Goal: Task Accomplishment & Management: Manage account settings

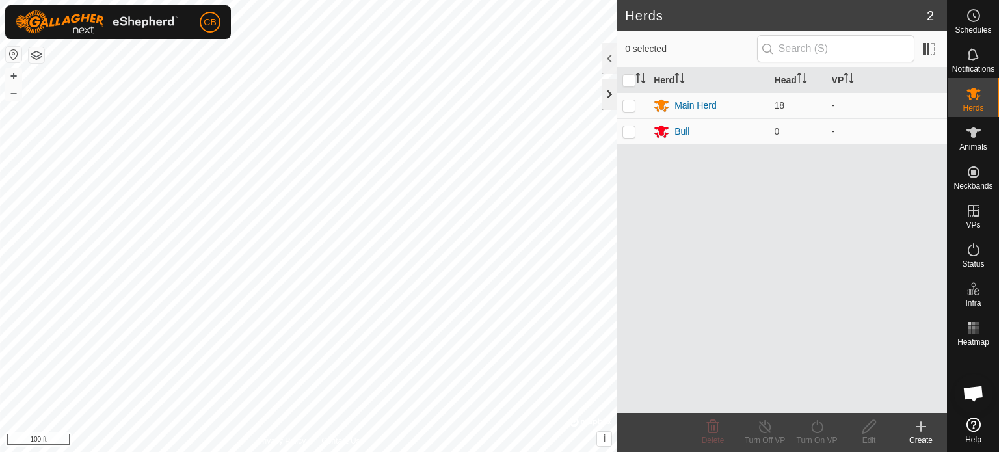
click at [605, 95] on div at bounding box center [610, 94] width 16 height 31
click at [974, 132] on icon at bounding box center [973, 132] width 14 height 10
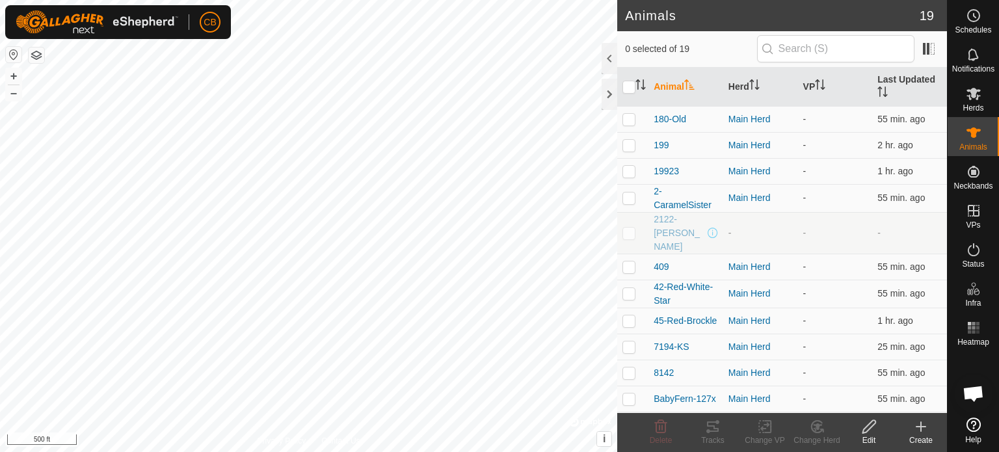
click at [631, 228] on p-checkbox at bounding box center [628, 233] width 13 height 10
checkbox input "true"
click at [872, 431] on icon at bounding box center [869, 427] width 16 height 16
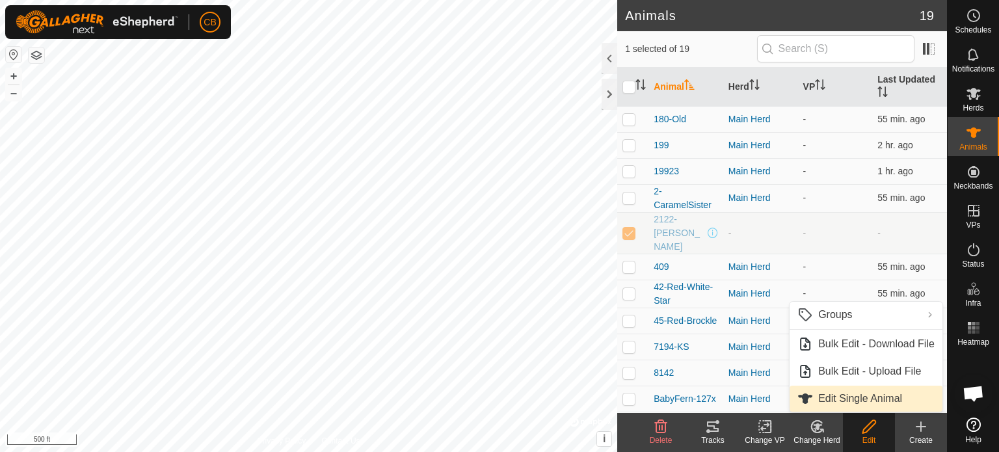
click at [838, 400] on link "Edit Single Animal" at bounding box center [866, 399] width 153 height 26
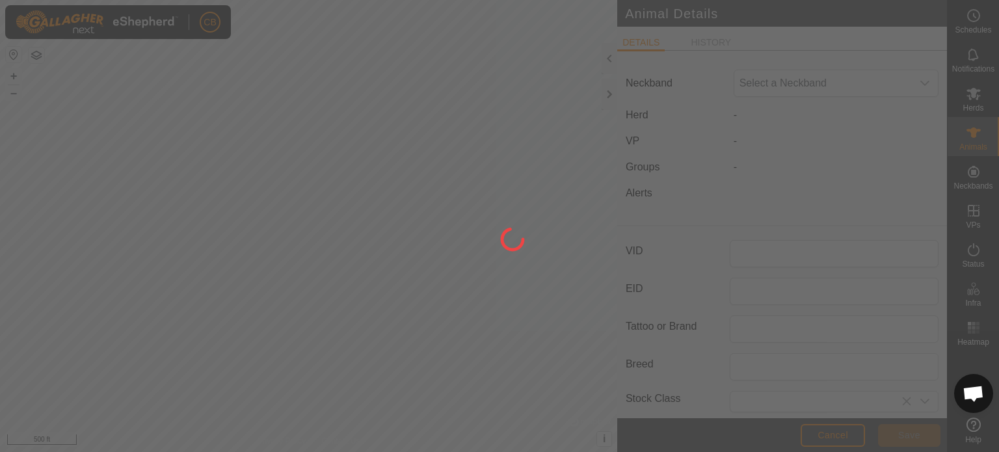
type input "2122-[PERSON_NAME]"
type input "Reg-Angus"
type input "Bull"
type input "04/2022"
type input "3 years 6 months"
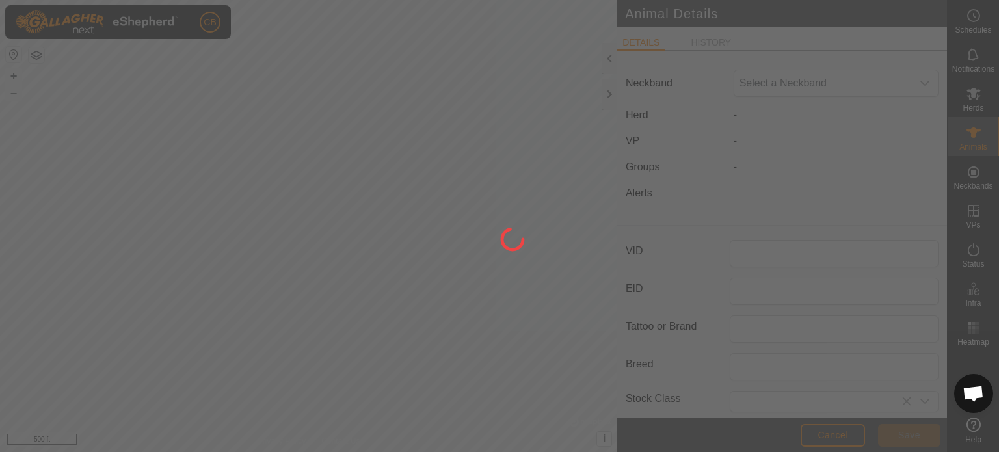
type input "0"
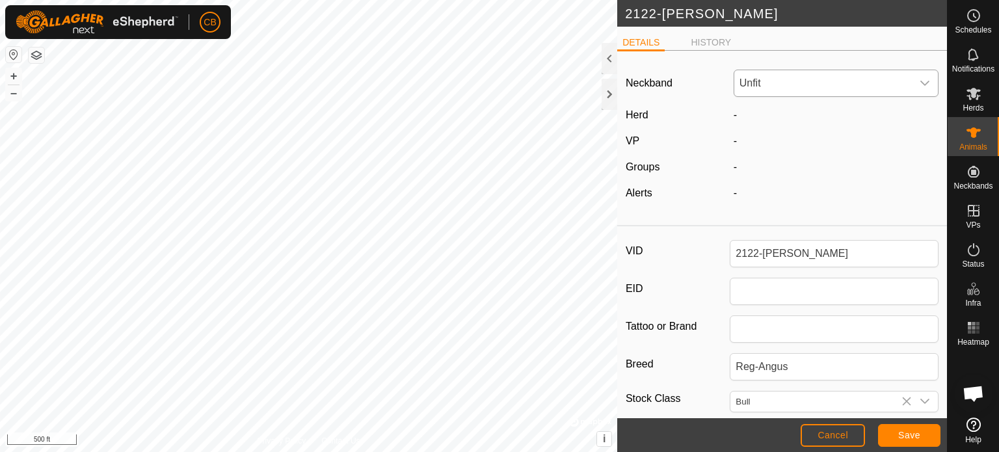
click at [764, 88] on span "Unfit" at bounding box center [823, 83] width 178 height 26
click at [771, 177] on li "2650341846" at bounding box center [833, 178] width 197 height 26
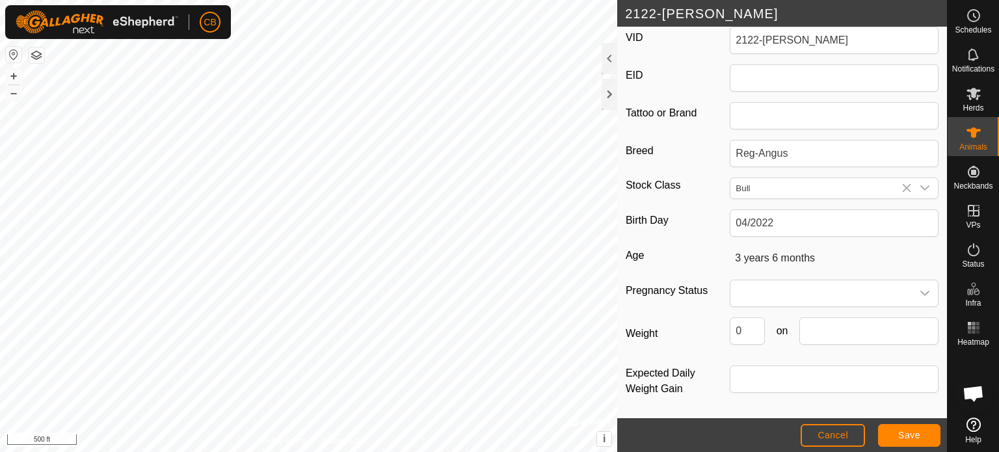
scroll to position [213, 0]
click at [908, 436] on span "Save" at bounding box center [909, 435] width 22 height 10
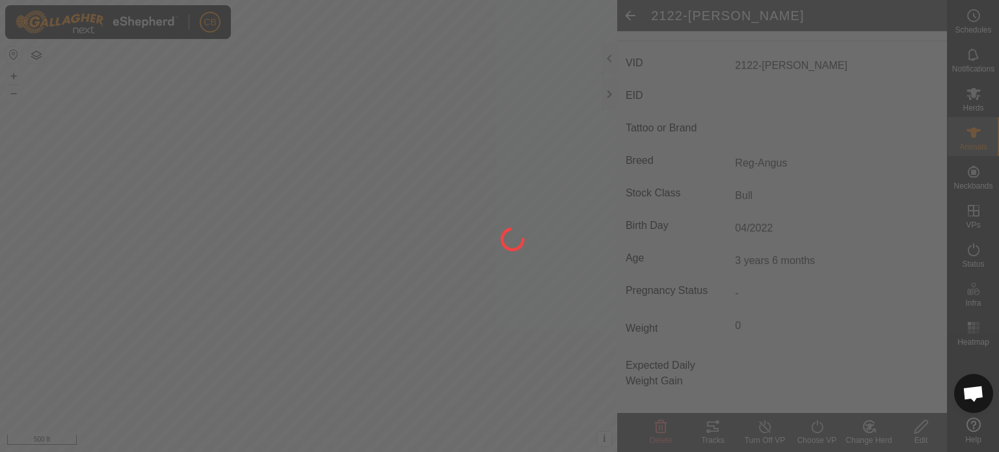
type input "-"
type input "0 kg"
type input "-"
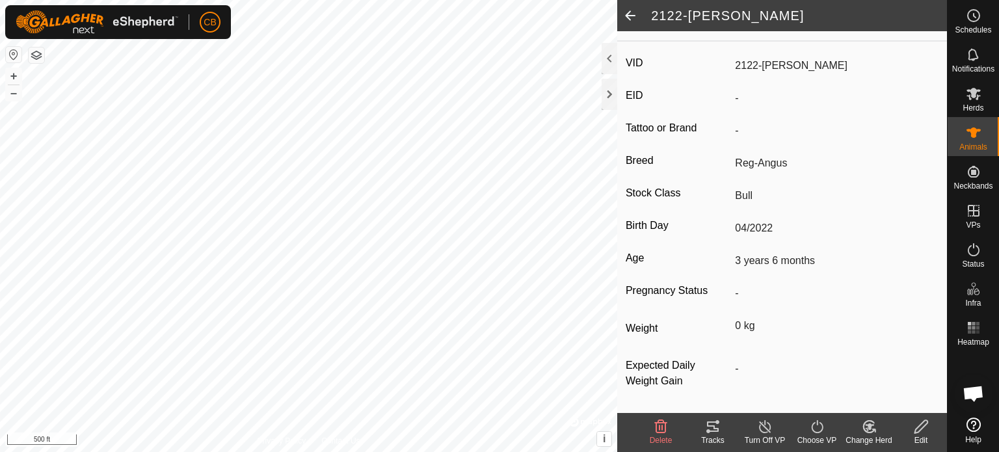
click at [630, 12] on span at bounding box center [630, 15] width 26 height 31
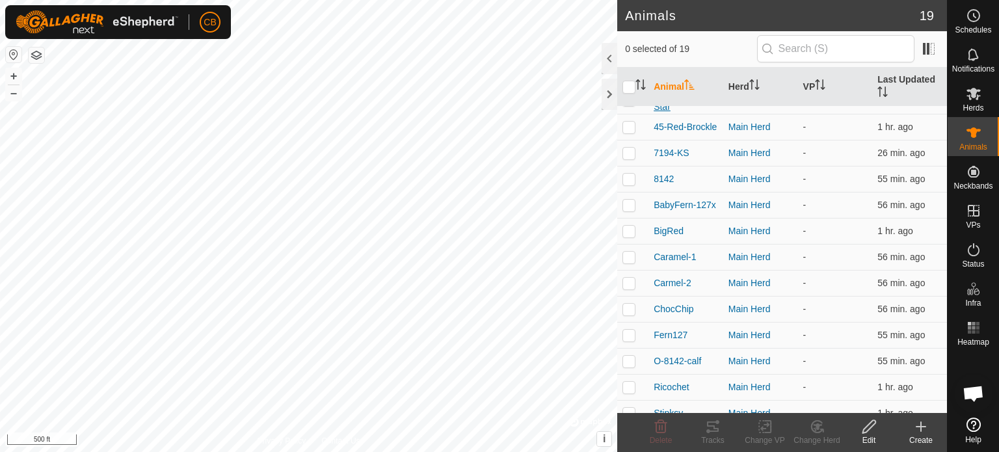
scroll to position [194, 0]
click at [629, 355] on p-checkbox at bounding box center [628, 360] width 13 height 10
checkbox input "true"
click at [866, 429] on icon at bounding box center [869, 427] width 16 height 16
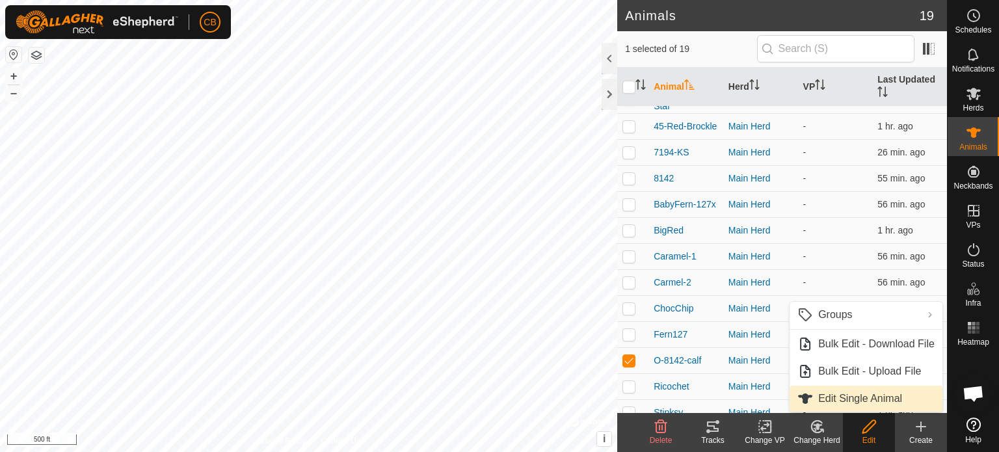
click at [849, 396] on link "Edit Single Animal" at bounding box center [866, 399] width 153 height 26
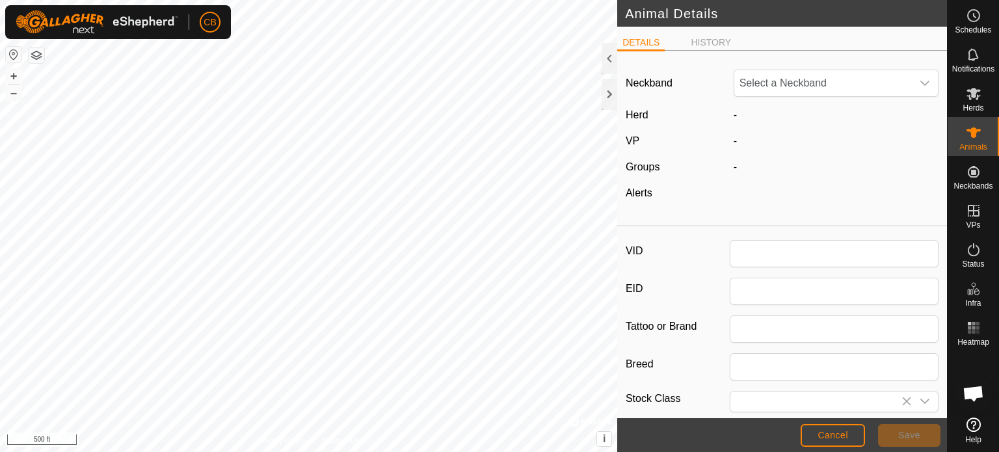
type input "O-8142-calf"
type input "Reg-Angus"
type input "Heifer"
type input "03/2025"
type input "6 months"
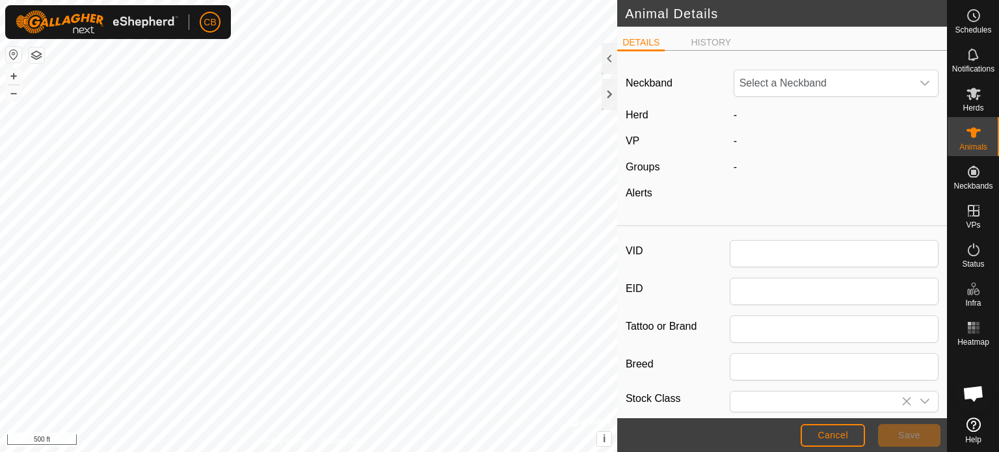
type input "0"
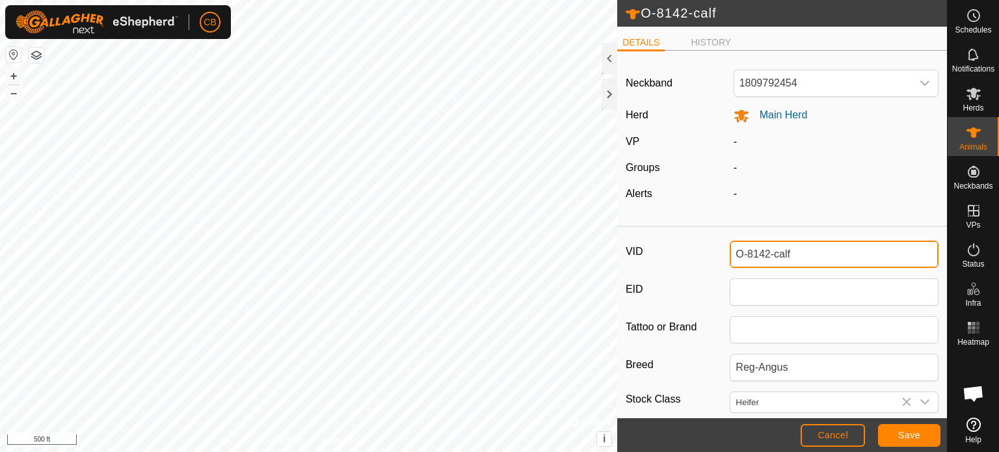
click at [797, 252] on input "O-8142-calf" at bounding box center [834, 254] width 209 height 27
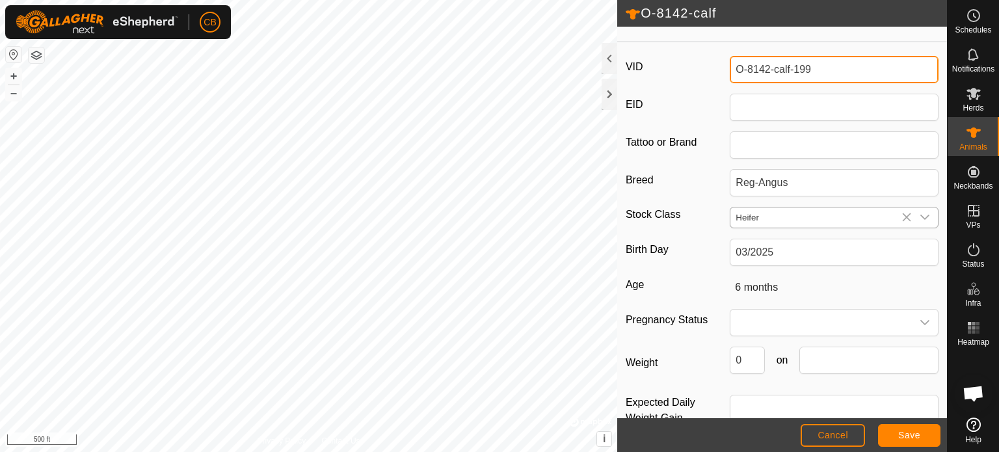
scroll to position [150, 0]
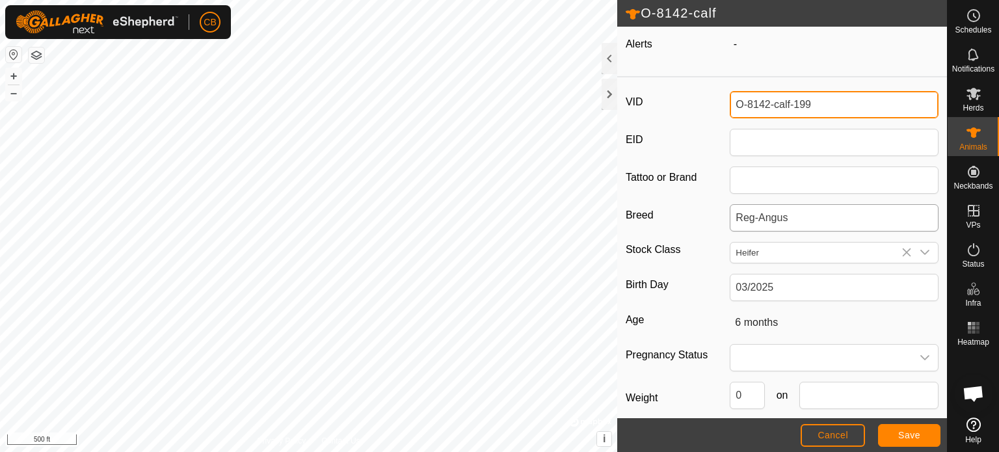
type input "O-8142-calf-199"
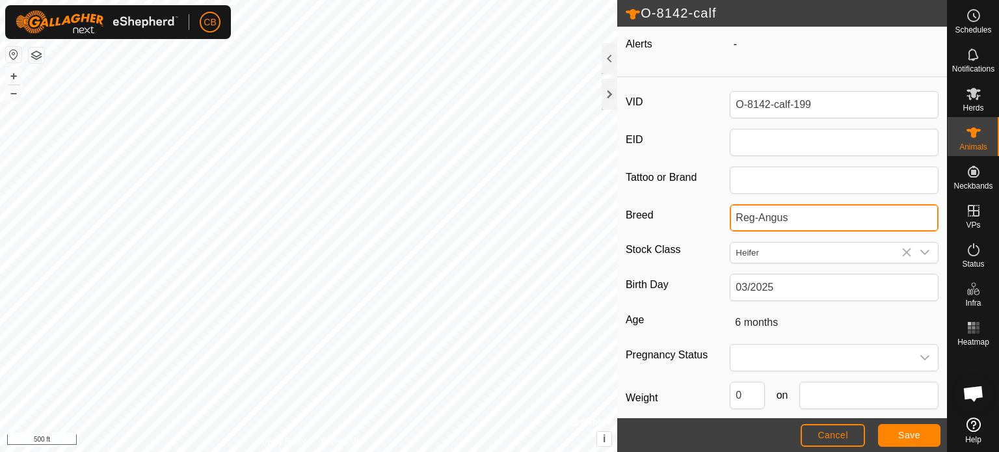
drag, startPoint x: 756, startPoint y: 215, endPoint x: 717, endPoint y: 219, distance: 39.2
click at [717, 219] on div "Breed Reg-Angus" at bounding box center [782, 217] width 313 height 27
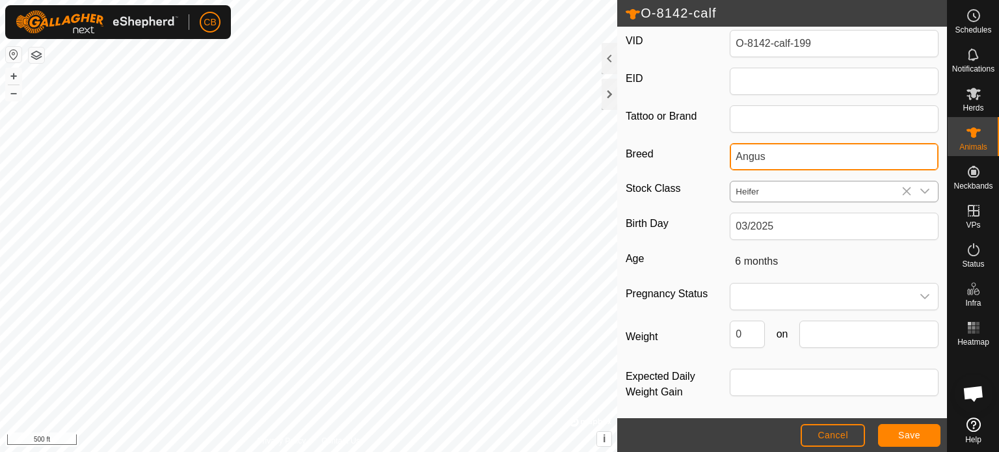
scroll to position [215, 0]
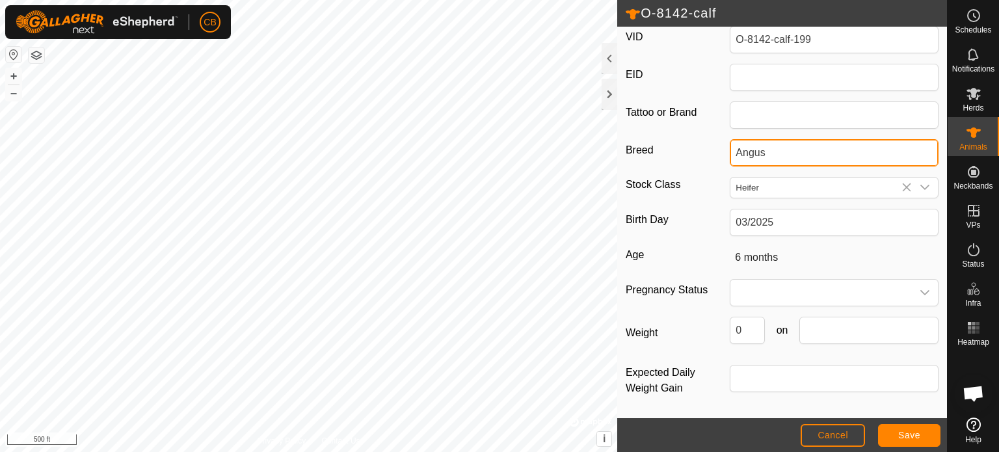
type input "Angus"
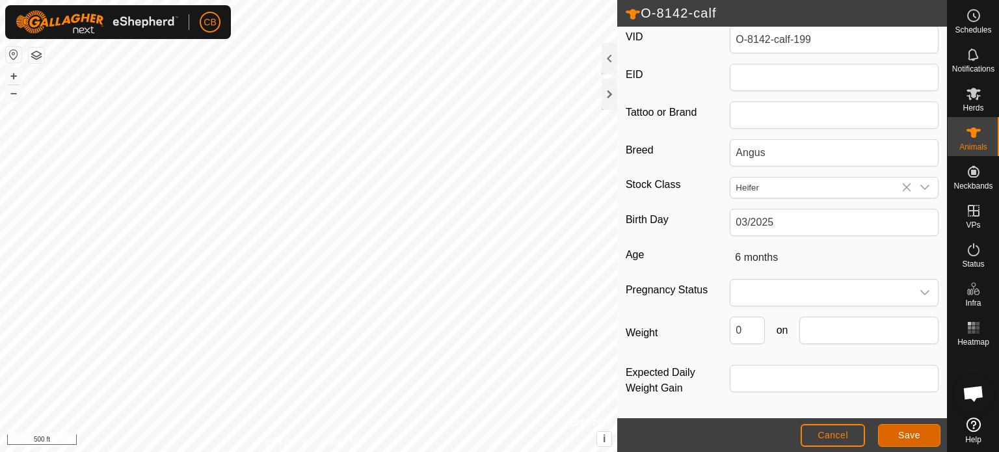
click at [896, 429] on button "Save" at bounding box center [909, 435] width 62 height 23
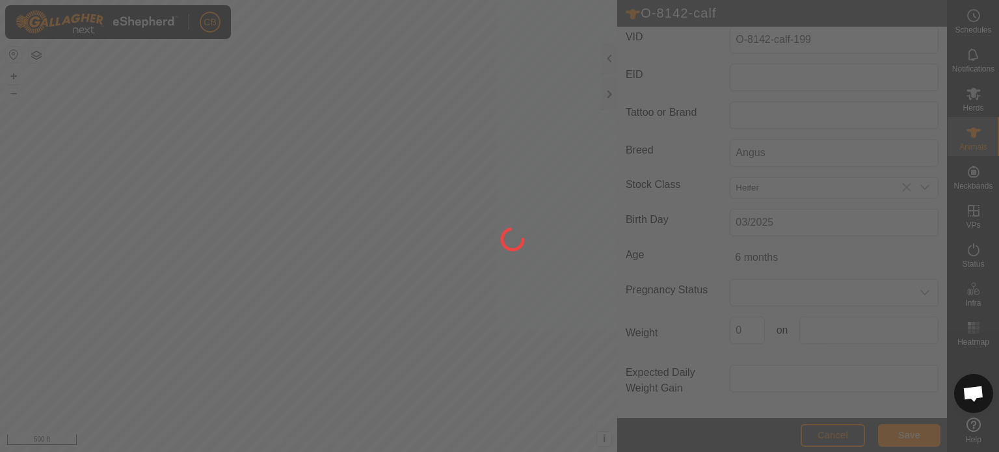
scroll to position [185, 0]
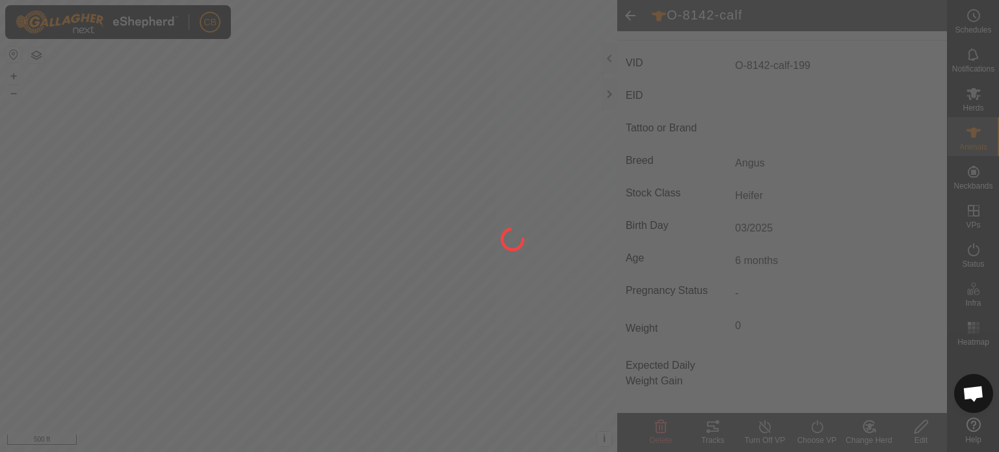
type input "O-8142-calf-199"
type input "-"
type input "Angus"
type input "0 kg"
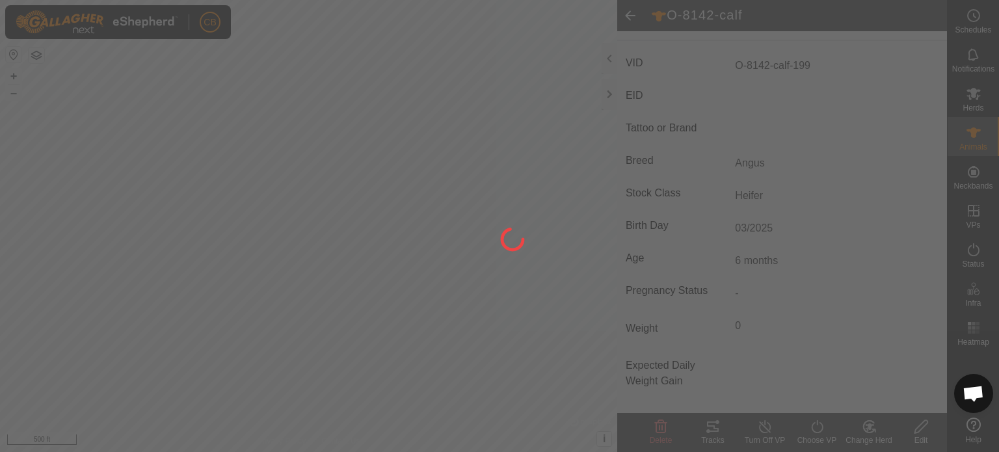
type input "-"
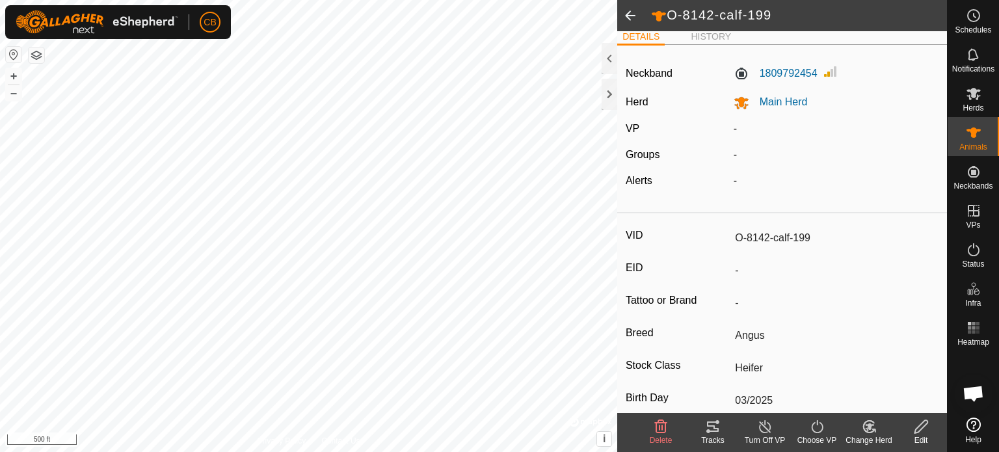
scroll to position [0, 0]
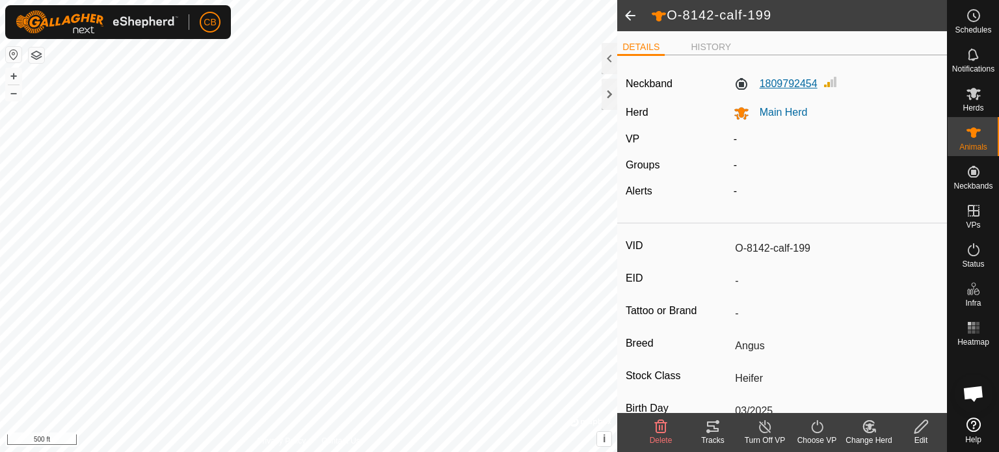
click at [769, 83] on label "1809792454" at bounding box center [776, 84] width 84 height 16
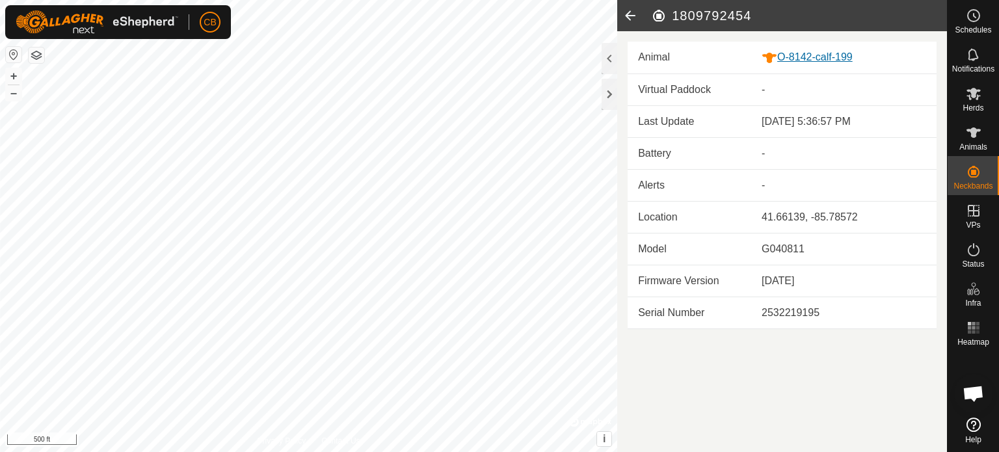
click at [791, 57] on div "O-8142-calf-199" at bounding box center [844, 57] width 165 height 16
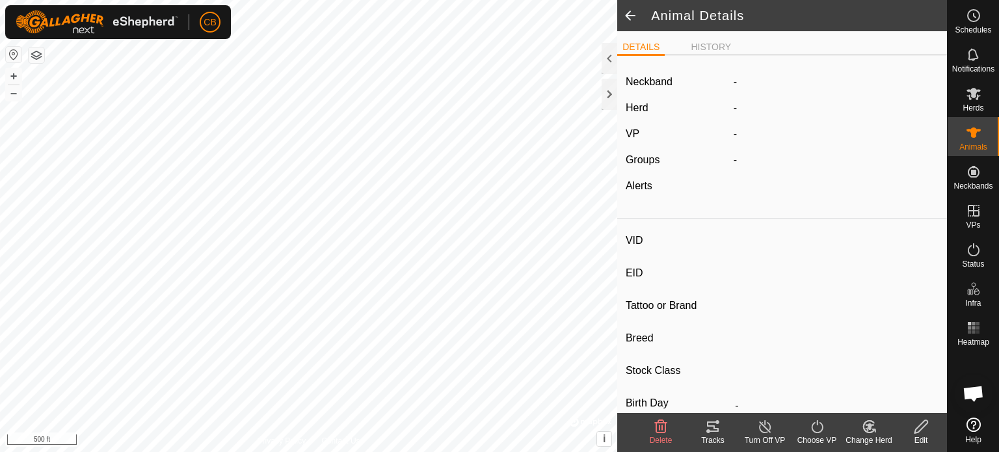
type input "O-8142-calf-199"
type input "-"
type input "Angus"
type input "Heifer"
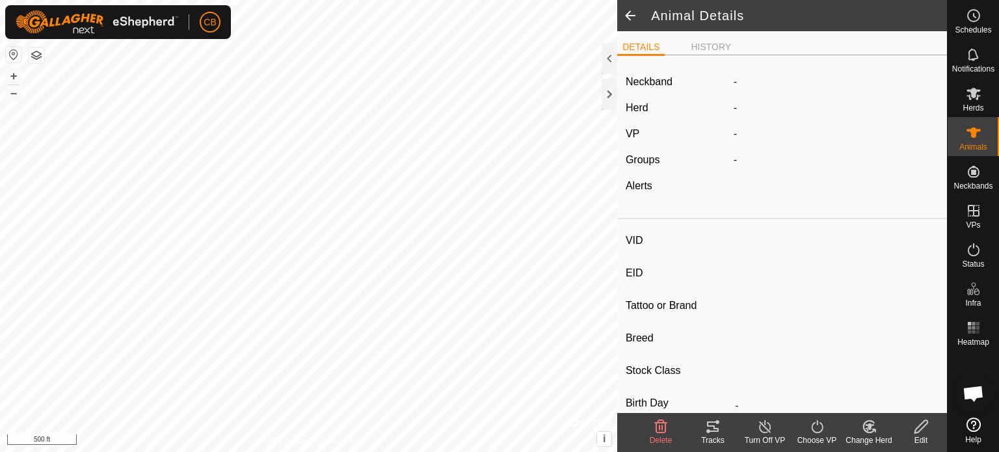
type input "03/2025"
type input "6 months"
type input "0 kg"
type input "-"
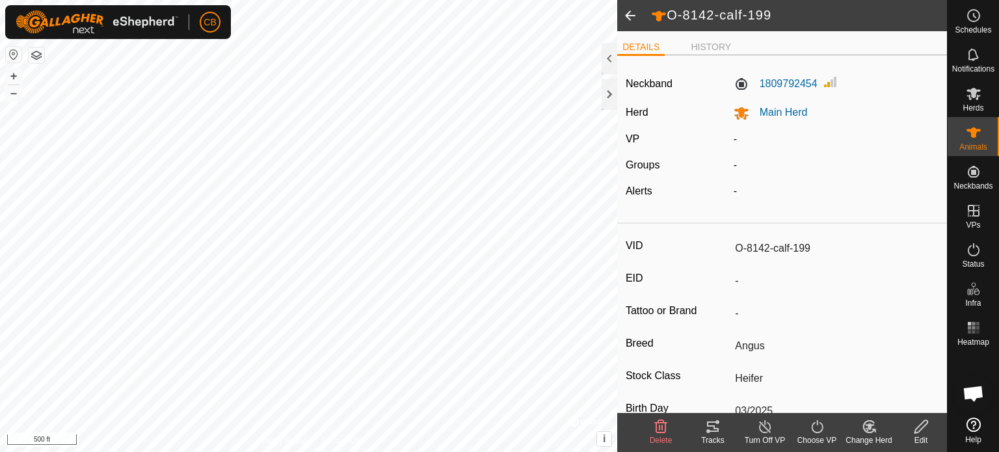
click at [918, 425] on icon at bounding box center [920, 426] width 13 height 13
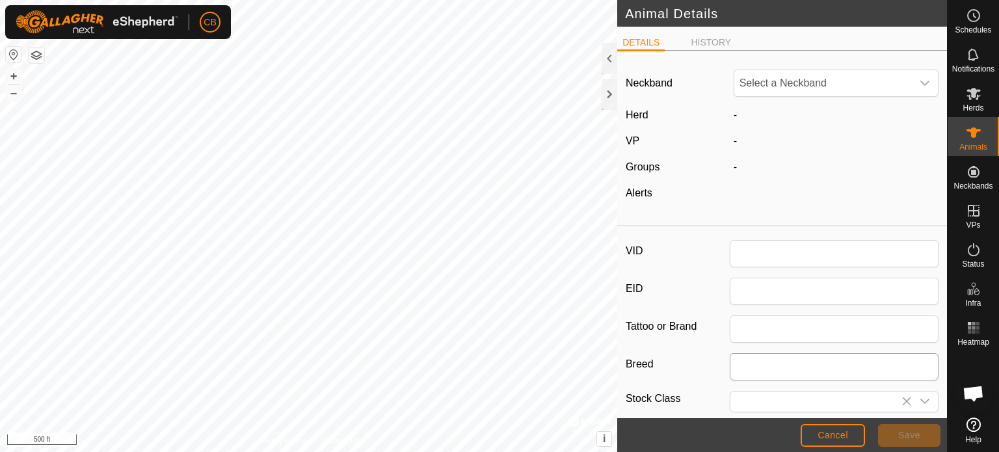
type input "O-8142-calf-199"
type input "Angus"
type input "Heifer"
type input "03/2025"
type input "6 months"
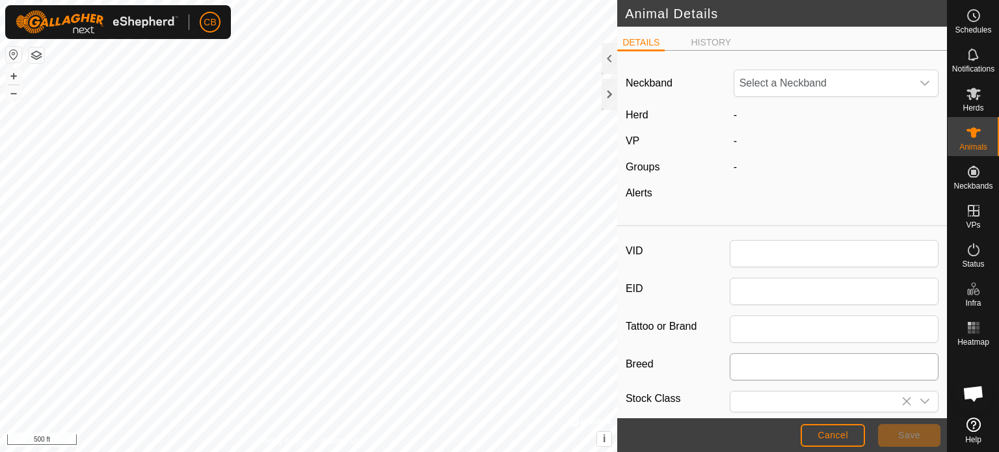
type input "0"
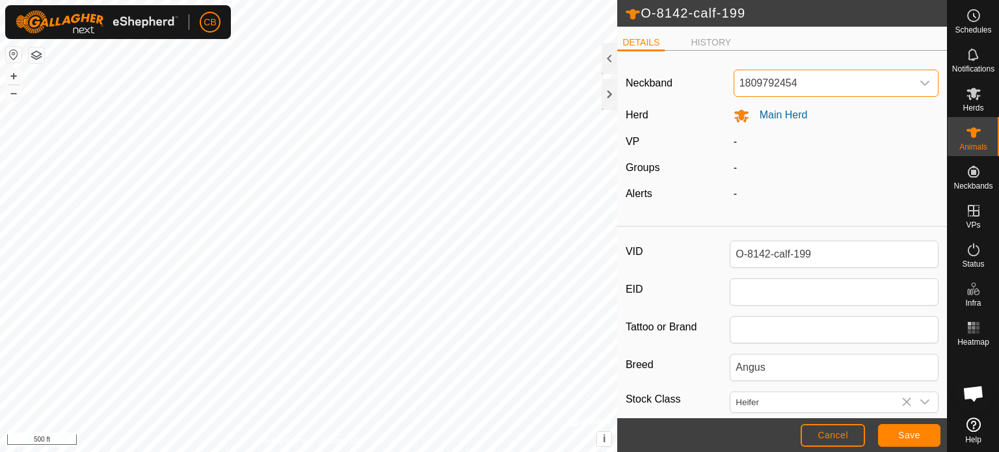
click at [825, 84] on span "1809792454" at bounding box center [823, 83] width 178 height 26
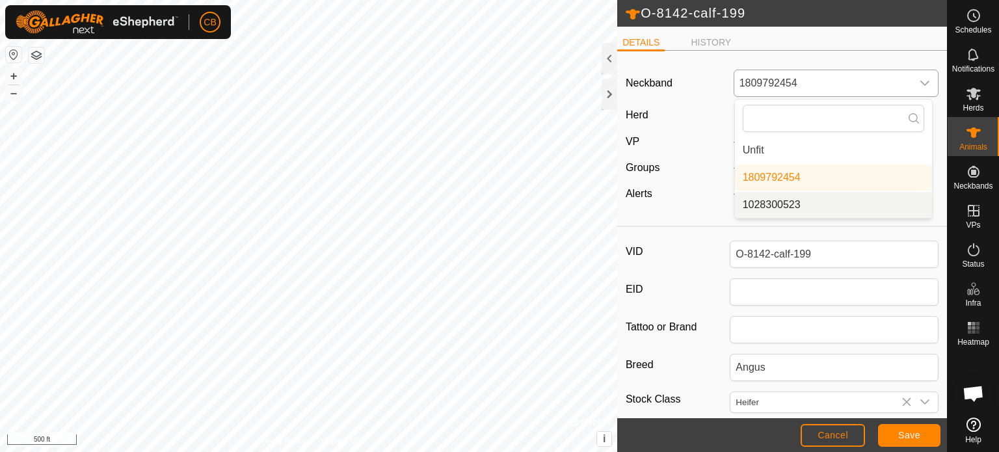
click at [776, 205] on li "1028300523" at bounding box center [833, 205] width 197 height 26
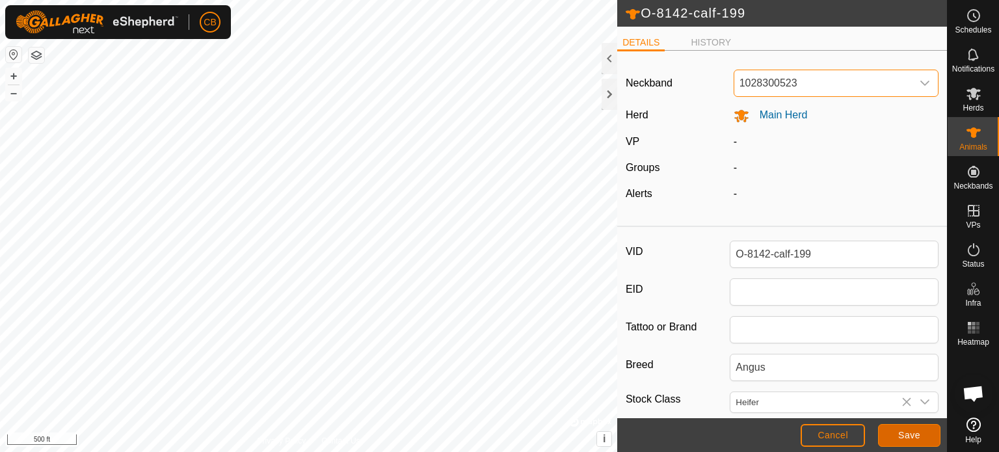
click at [909, 431] on span "Save" at bounding box center [909, 435] width 22 height 10
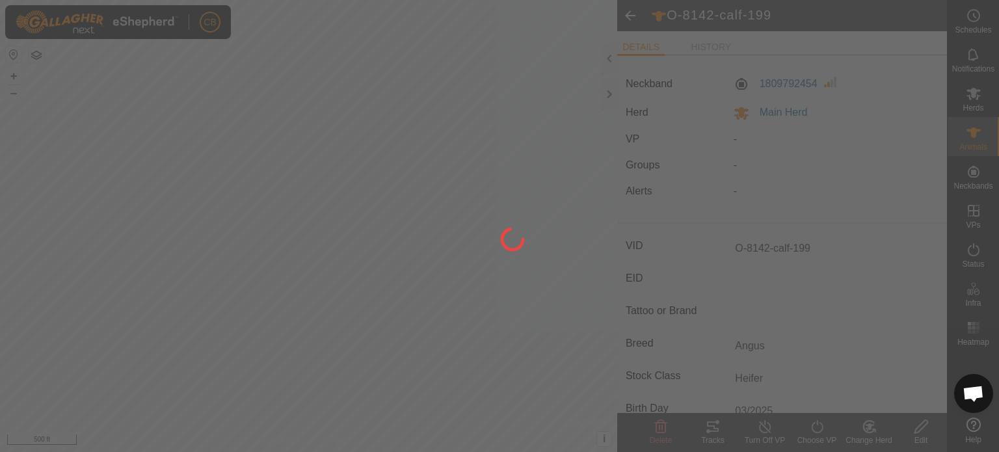
type input "-"
type input "0 kg"
type input "-"
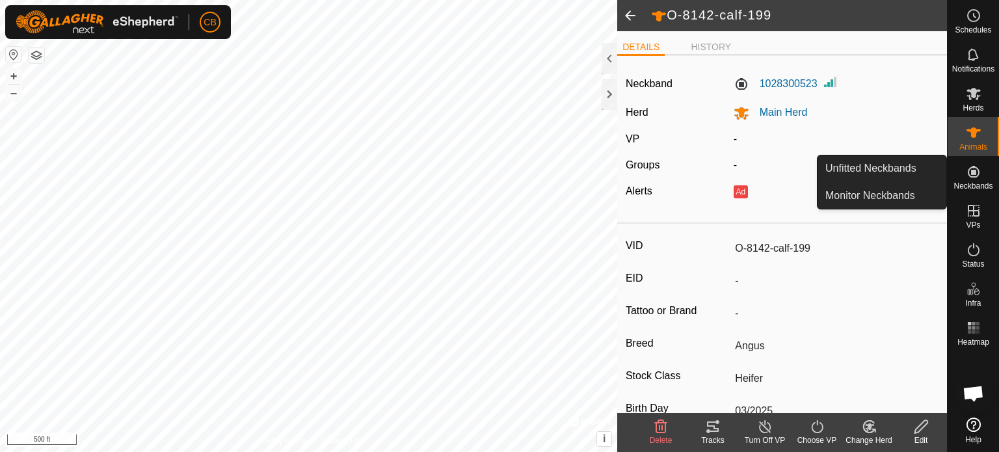
click at [972, 181] on es-neckbands-svg-icon at bounding box center [973, 171] width 23 height 21
click at [866, 171] on link "Unfitted Neckbands" at bounding box center [882, 168] width 129 height 26
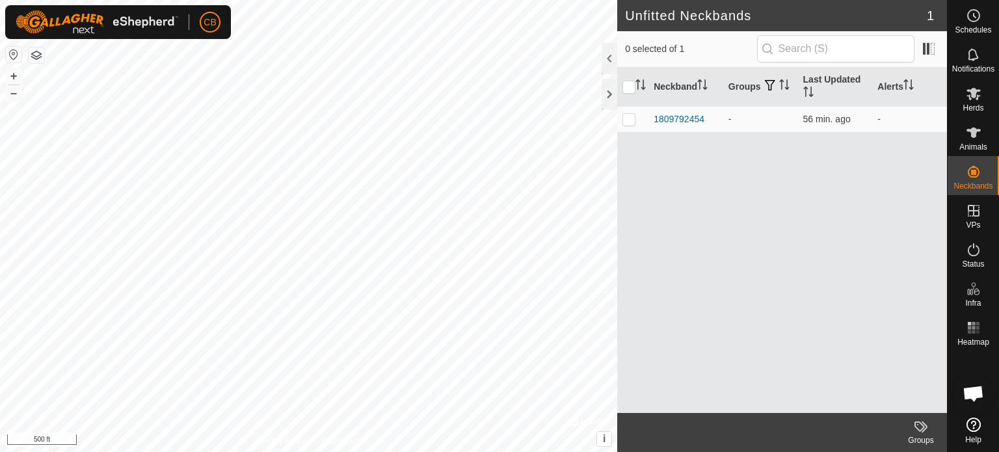
click at [693, 207] on div "Neckband Groups Last Updated Alerts 1809792454 - 56 min. ago -" at bounding box center [782, 240] width 330 height 345
click at [608, 59] on div at bounding box center [610, 58] width 16 height 31
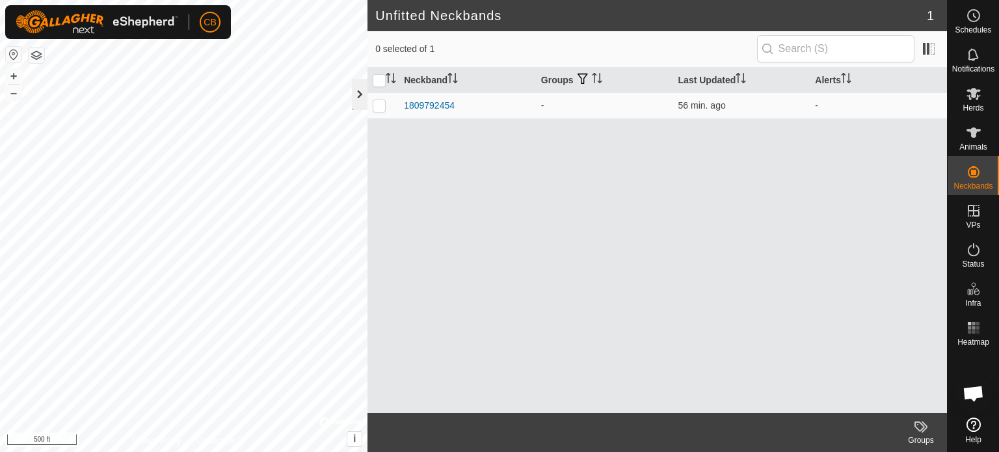
click at [364, 93] on div at bounding box center [360, 94] width 16 height 31
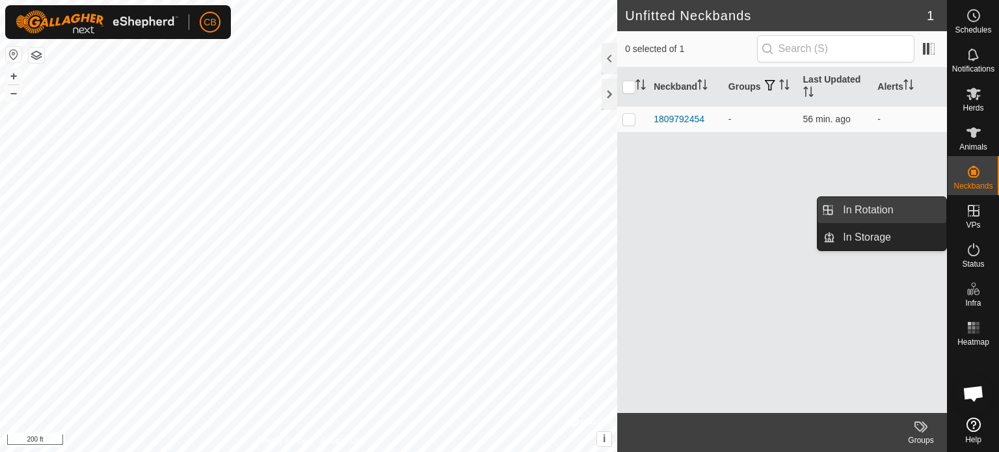
click at [870, 212] on link "In Rotation" at bounding box center [890, 210] width 111 height 26
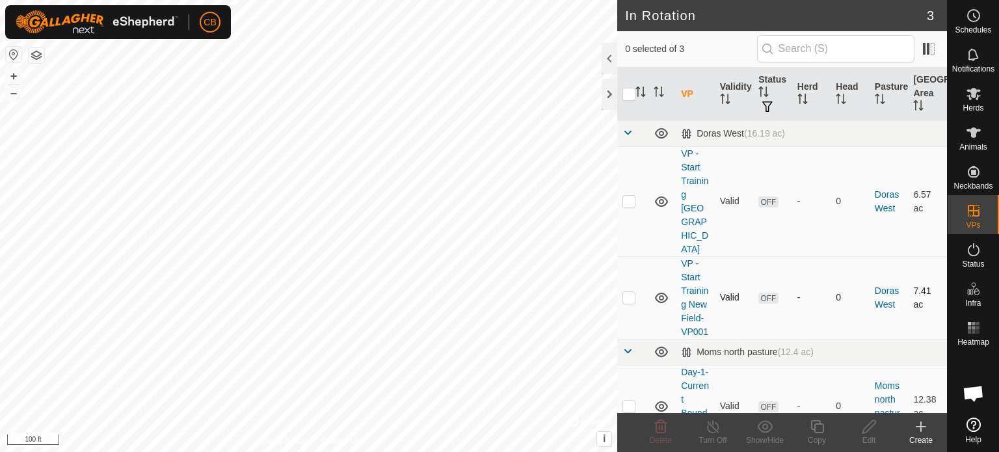
checkbox input "true"
click at [873, 431] on icon at bounding box center [869, 427] width 16 height 16
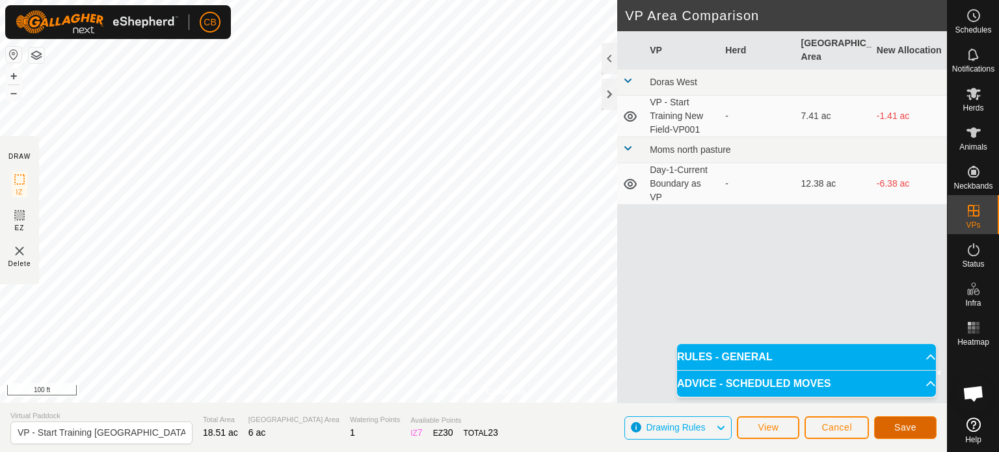
click at [898, 423] on span "Save" at bounding box center [905, 427] width 22 height 10
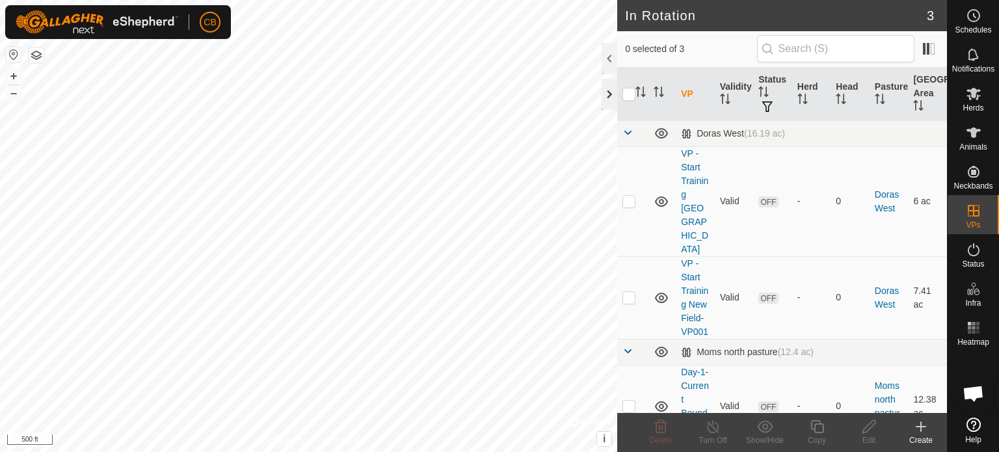
click at [609, 93] on div at bounding box center [610, 94] width 16 height 31
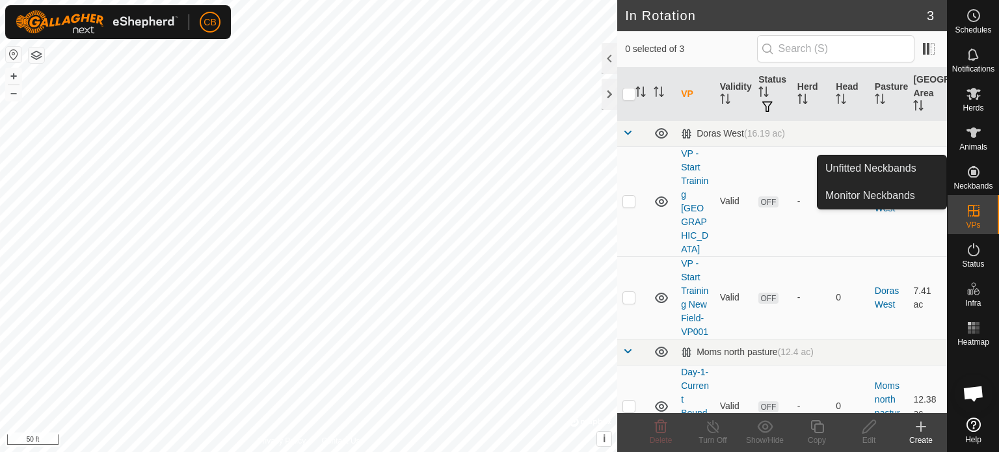
click at [972, 173] on icon at bounding box center [974, 172] width 12 height 12
click at [853, 197] on link "Monitor Neckbands" at bounding box center [882, 196] width 129 height 26
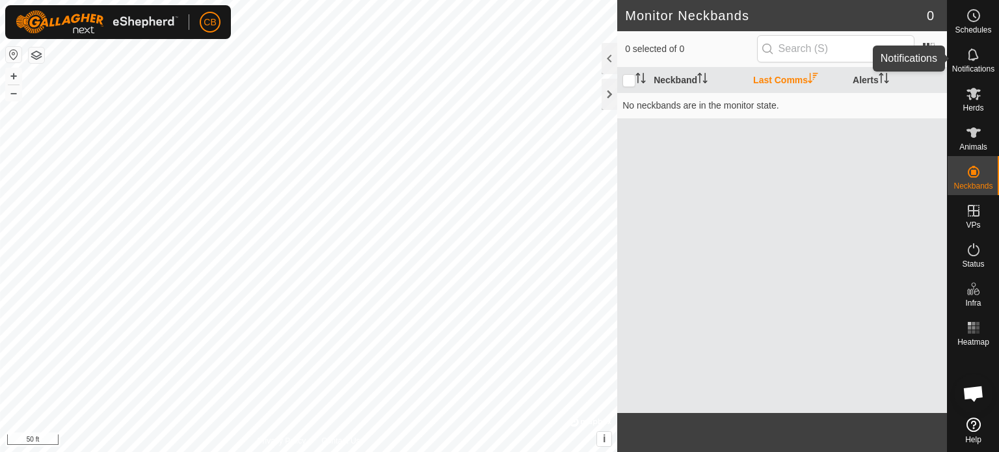
click at [978, 60] on icon at bounding box center [974, 55] width 16 height 16
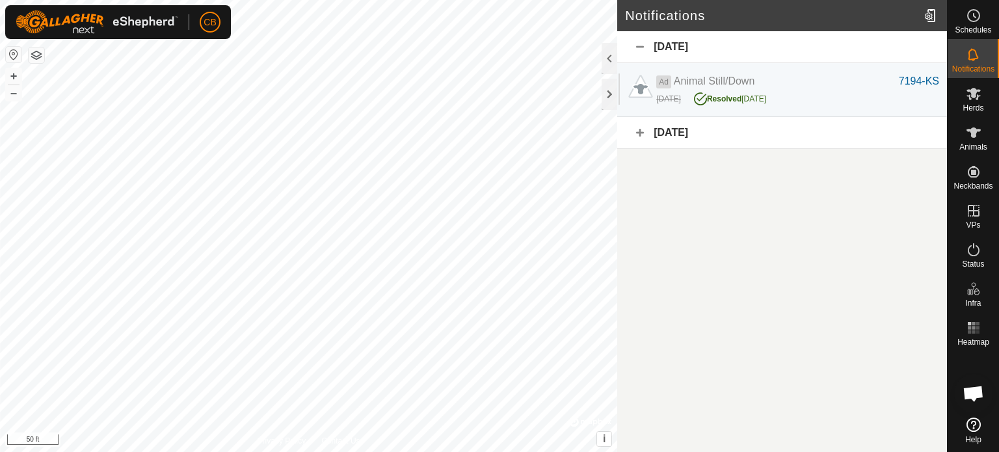
click at [640, 46] on div "September 24, 2025" at bounding box center [782, 47] width 330 height 32
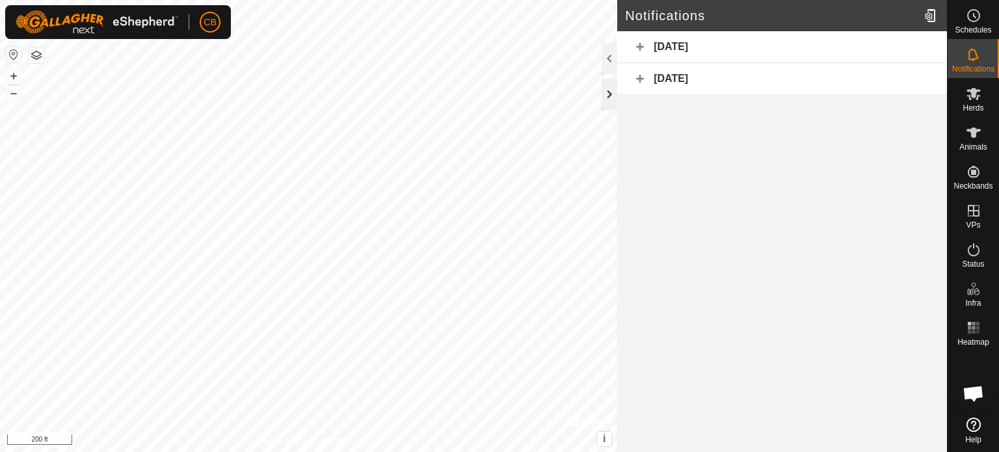
click at [605, 96] on div at bounding box center [610, 94] width 16 height 31
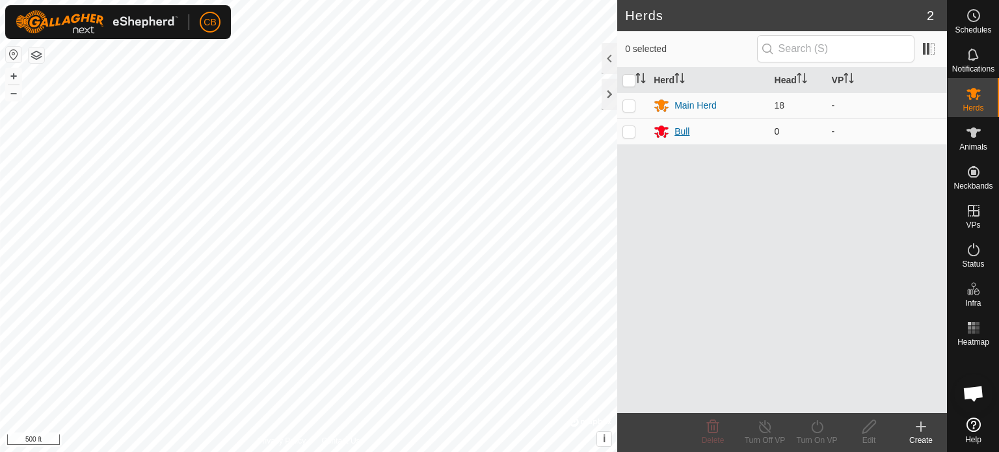
click at [681, 131] on div "Bull" at bounding box center [681, 132] width 15 height 14
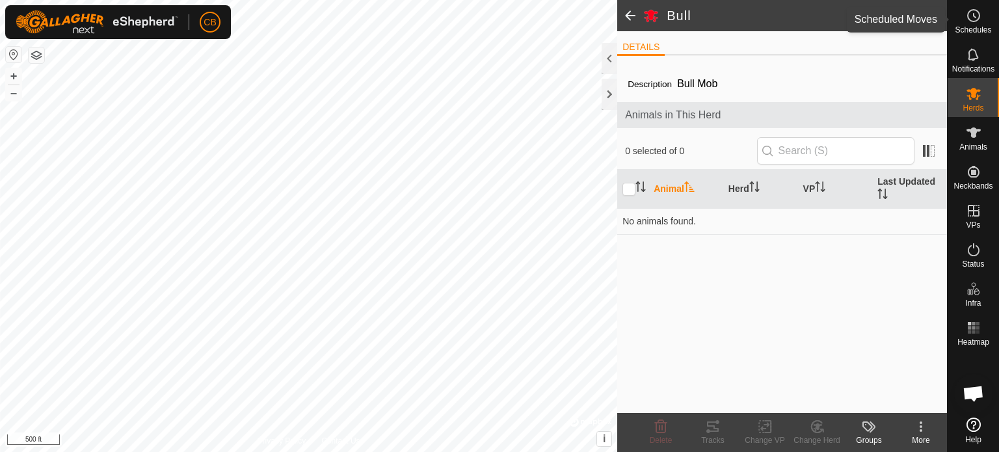
click at [976, 21] on circle at bounding box center [974, 16] width 12 height 12
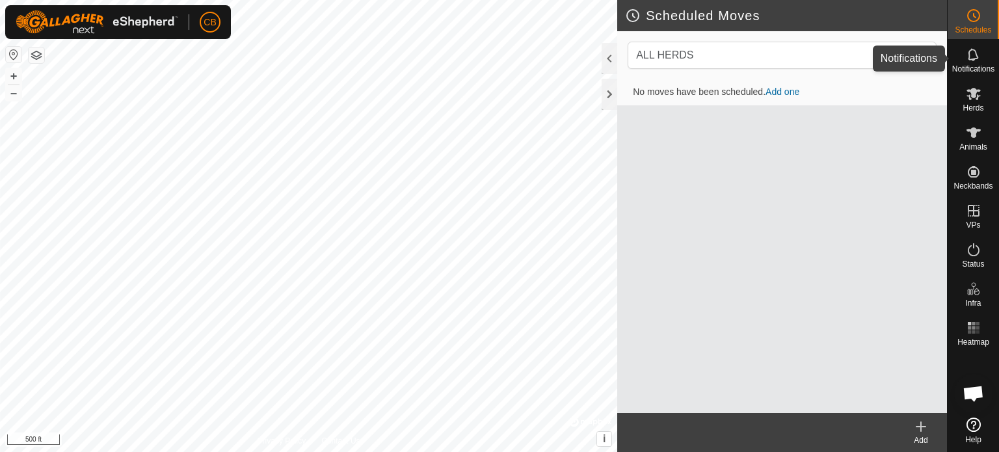
drag, startPoint x: 979, startPoint y: 60, endPoint x: 968, endPoint y: 88, distance: 29.2
click at [976, 69] on div "Notifications" at bounding box center [973, 58] width 51 height 39
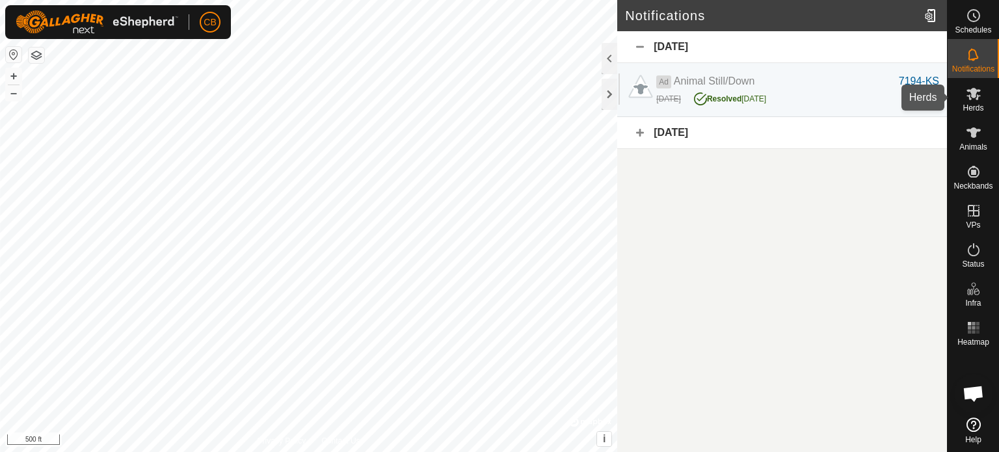
click at [970, 99] on icon at bounding box center [973, 94] width 14 height 12
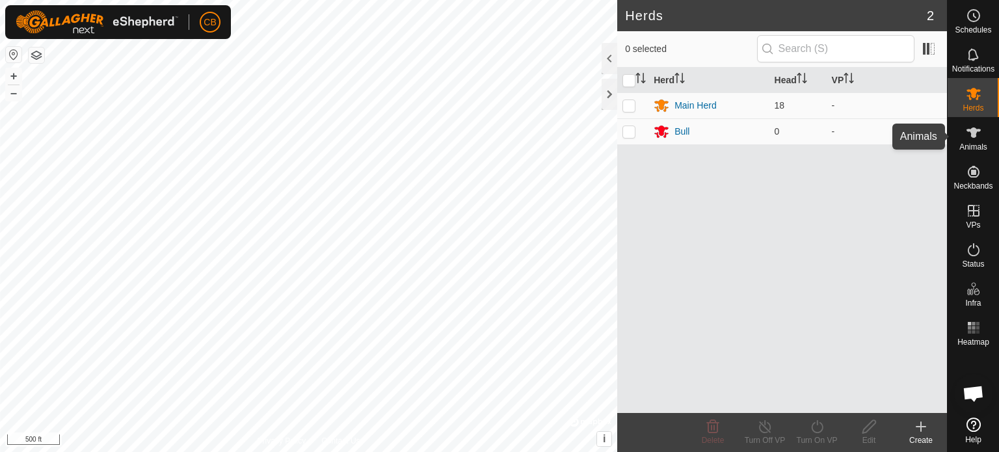
click at [970, 134] on icon at bounding box center [974, 133] width 16 height 16
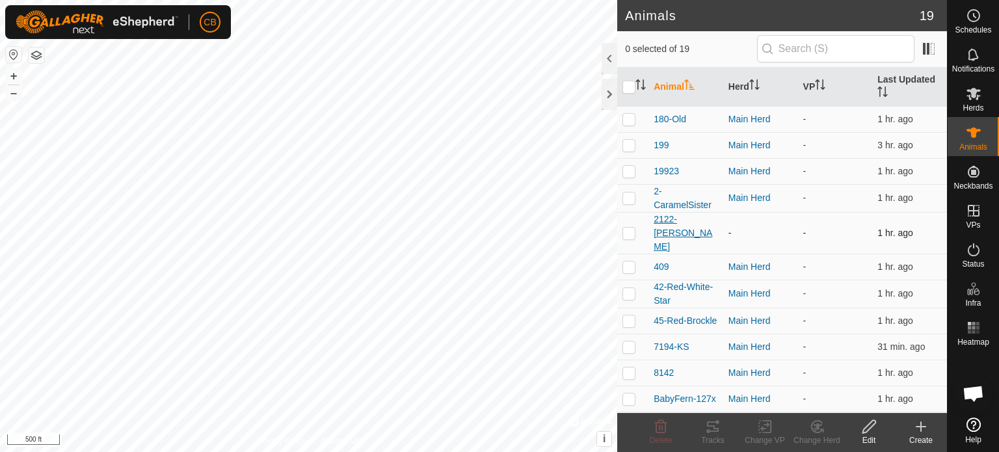
click at [674, 224] on span "2122-[PERSON_NAME]" at bounding box center [686, 233] width 64 height 41
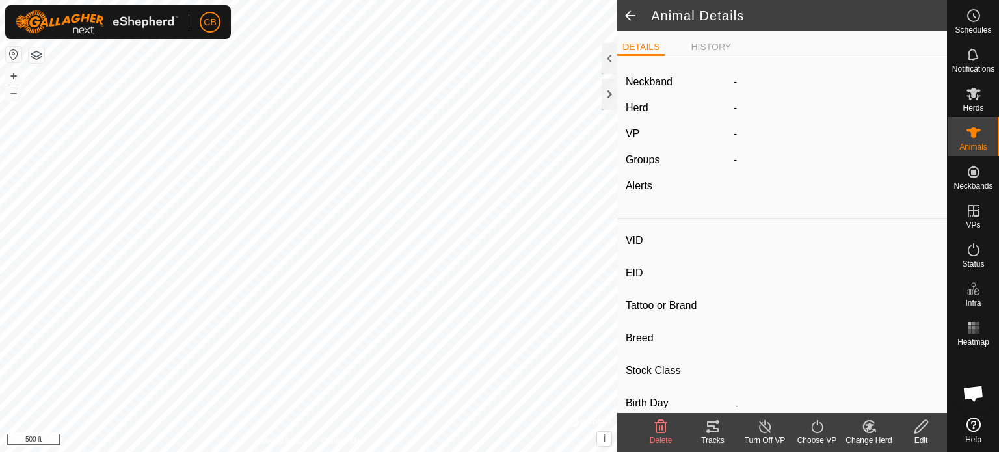
type input "2122-[PERSON_NAME]"
type input "-"
type input "Reg-Angus"
type input "Bull"
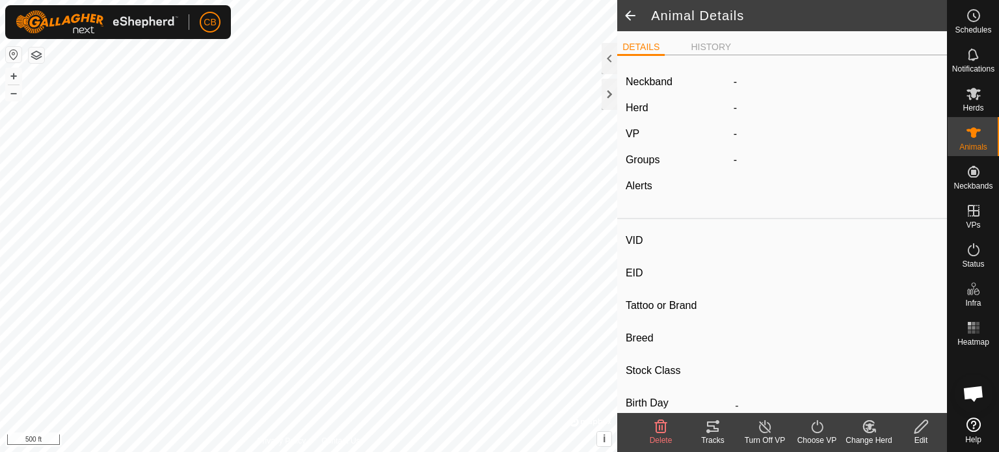
type input "04/2022"
type input "3 years 6 months"
type input "0 kg"
type input "-"
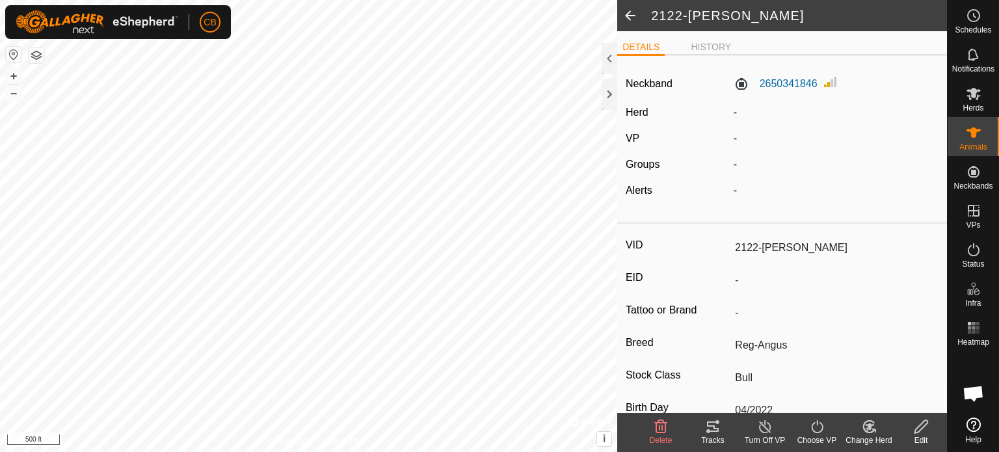
click at [920, 425] on icon at bounding box center [920, 426] width 13 height 13
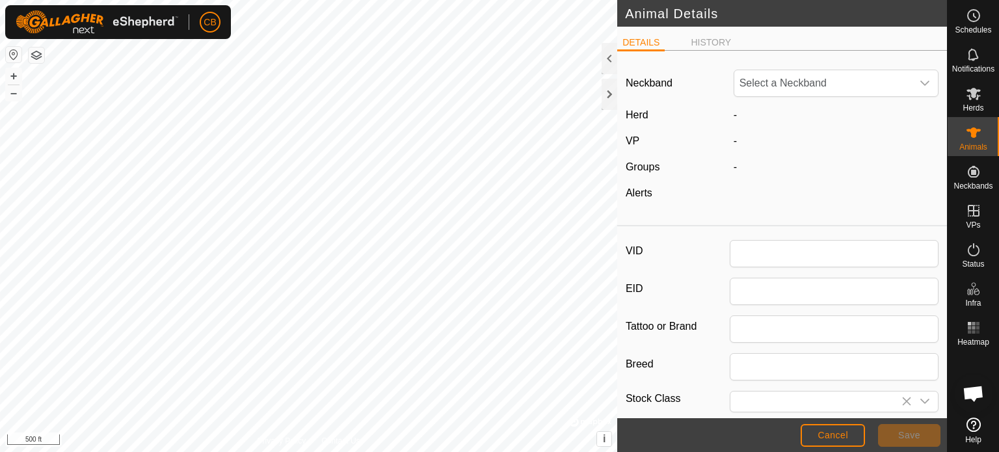
type input "2122-[PERSON_NAME]"
type input "Reg-Angus"
type input "Bull"
type input "04/2022"
type input "3 years 6 months"
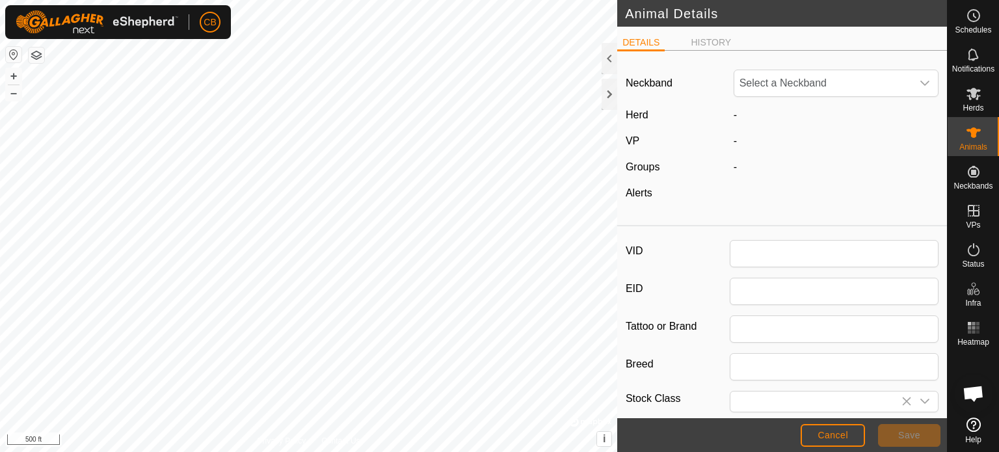
type input "0"
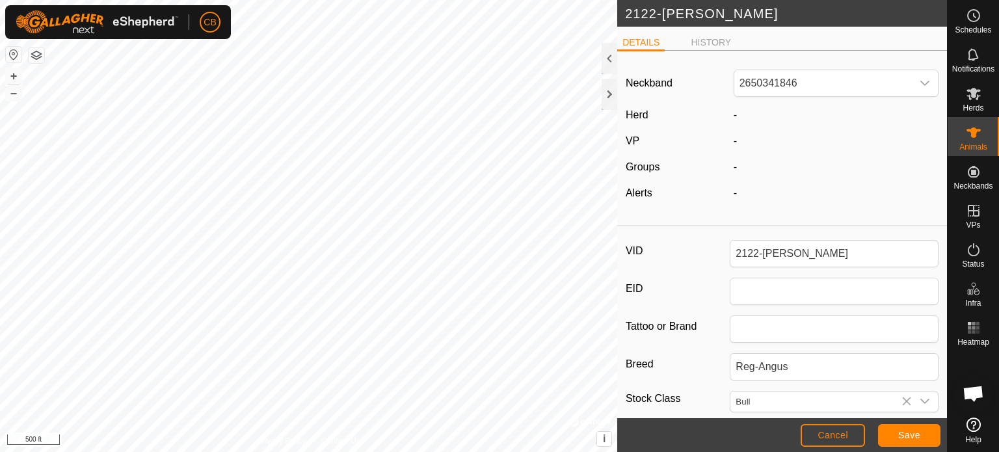
click at [739, 113] on div "-" at bounding box center [836, 115] width 216 height 16
click at [716, 42] on li "HISTORY" at bounding box center [710, 44] width 51 height 16
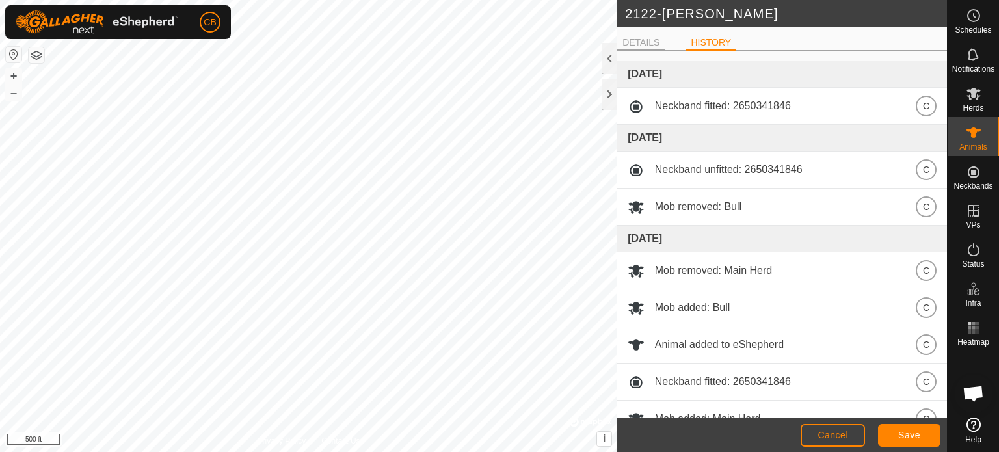
click at [646, 42] on li "DETAILS" at bounding box center [640, 44] width 47 height 16
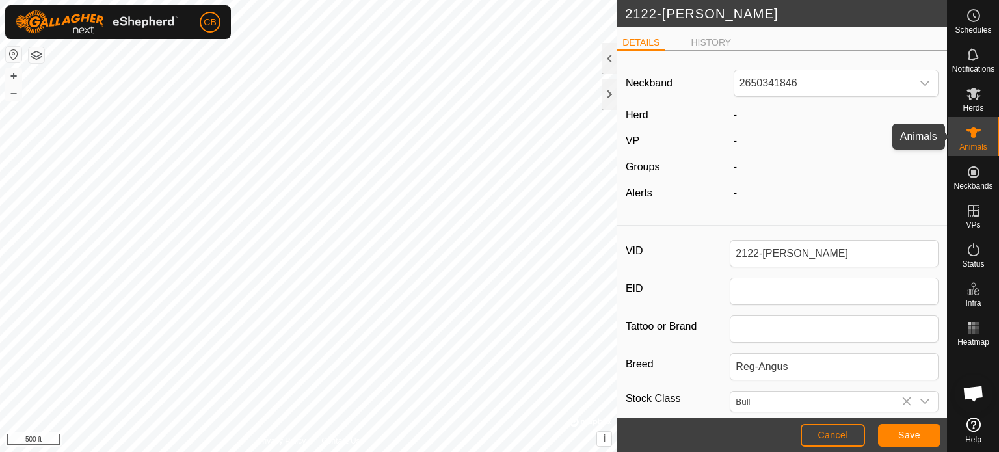
click at [972, 134] on icon at bounding box center [973, 132] width 14 height 10
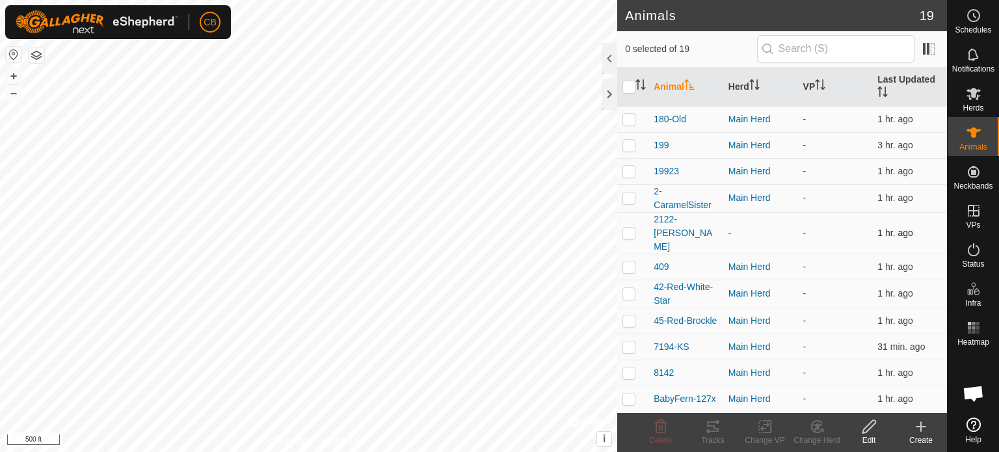
click at [626, 228] on p-checkbox at bounding box center [628, 233] width 13 height 10
checkbox input "true"
click at [868, 426] on icon at bounding box center [869, 427] width 16 height 16
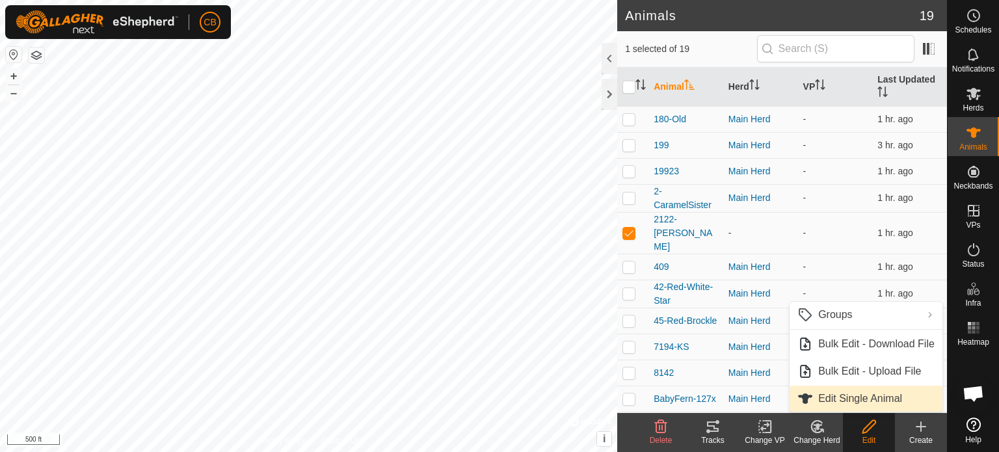
click at [866, 397] on link "Edit Single Animal" at bounding box center [866, 399] width 153 height 26
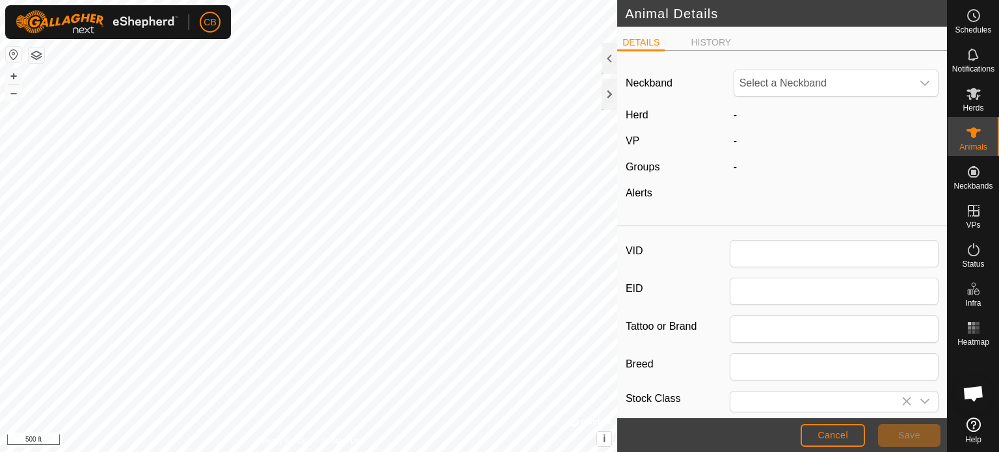
type input "2122-Jayhawk"
type input "Reg-Angus"
type input "Bull"
type input "04/2022"
type input "3 years 6 months"
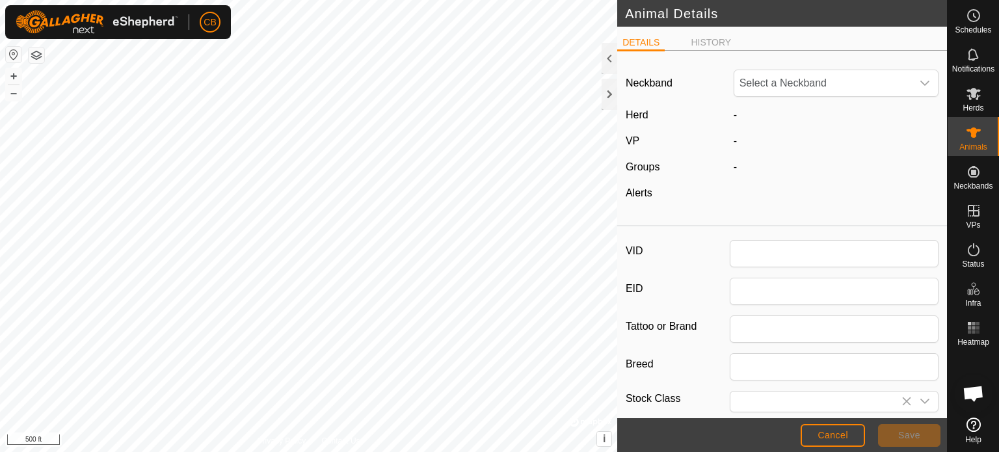
type input "0"
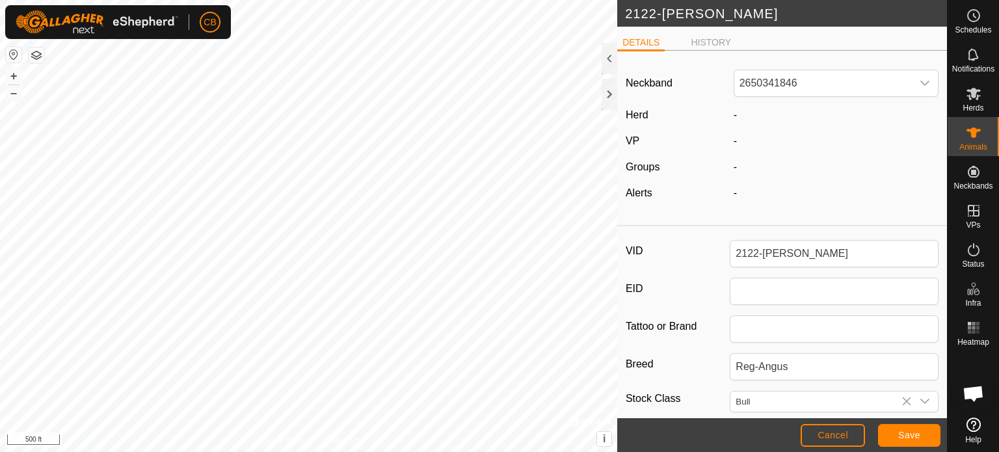
click at [718, 111] on div "Herd" at bounding box center [674, 115] width 108 height 16
drag, startPoint x: 648, startPoint y: 118, endPoint x: 638, endPoint y: 116, distance: 9.8
click at [647, 118] on div "Herd" at bounding box center [674, 115] width 108 height 16
click at [629, 114] on label "Herd" at bounding box center [637, 114] width 23 height 11
click at [967, 97] on icon at bounding box center [974, 94] width 16 height 16
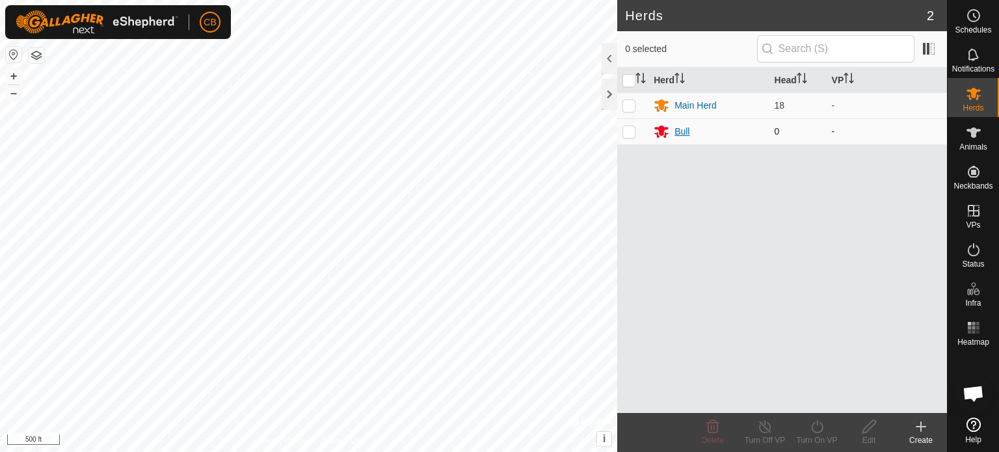
click at [674, 128] on div "Bull" at bounding box center [681, 132] width 15 height 14
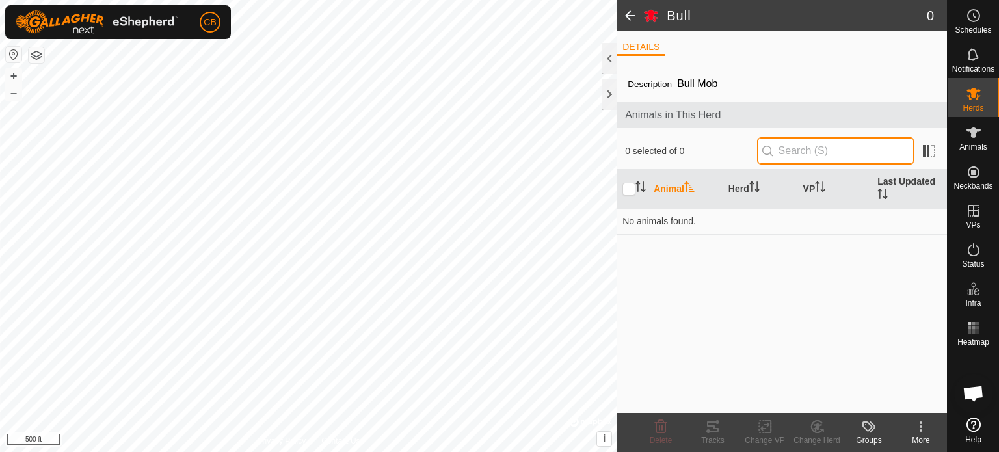
click at [793, 152] on input "text" at bounding box center [835, 150] width 157 height 27
click at [627, 16] on span at bounding box center [630, 15] width 26 height 31
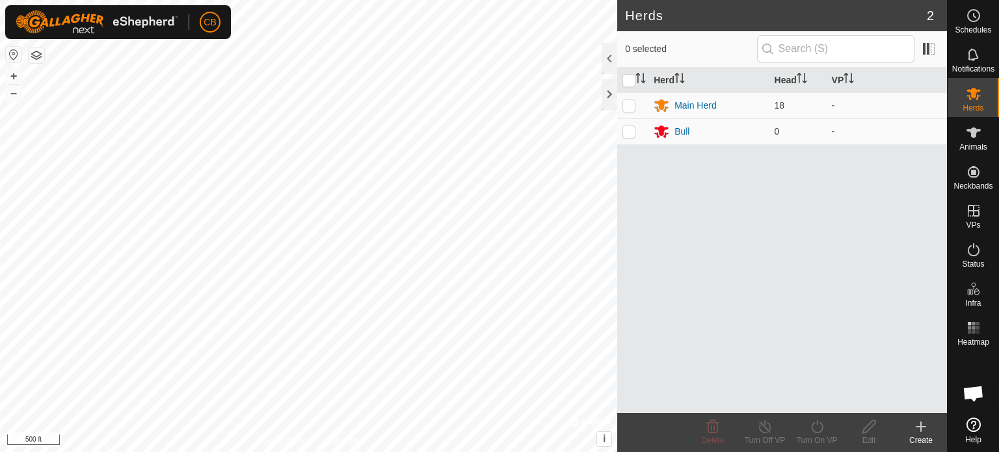
click at [925, 18] on h2 "Herds" at bounding box center [776, 16] width 302 height 16
click at [687, 101] on div "Main Herd" at bounding box center [695, 106] width 42 height 14
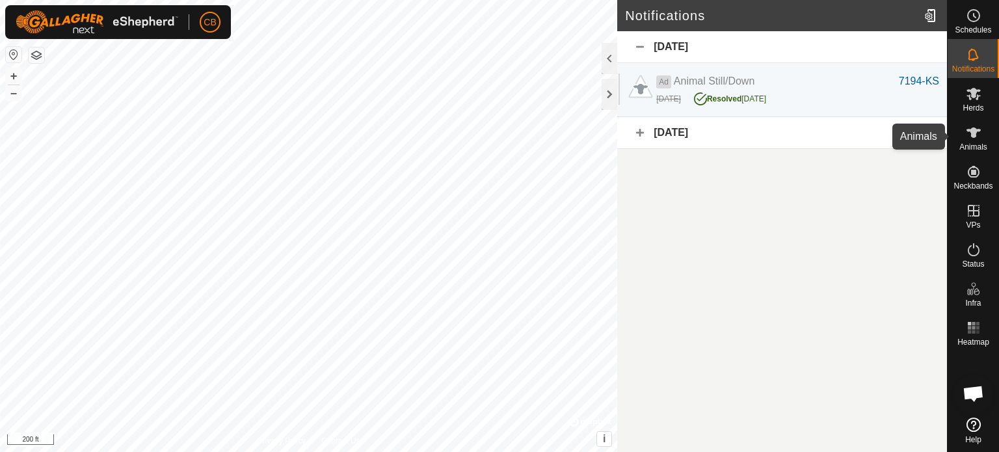
click at [968, 135] on icon at bounding box center [974, 133] width 16 height 16
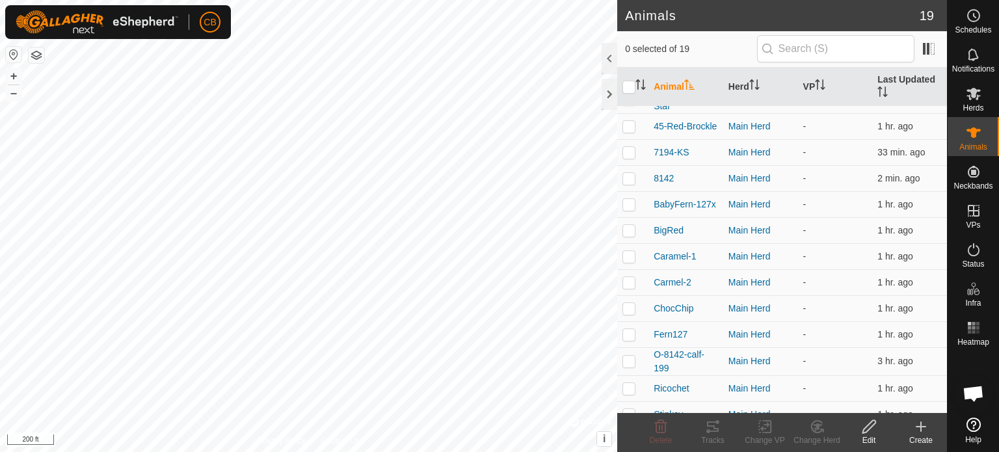
scroll to position [195, 0]
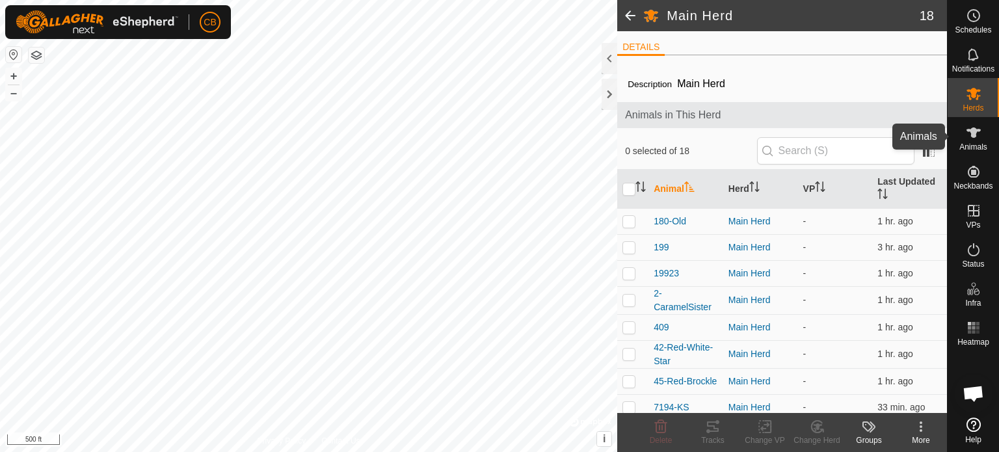
click at [983, 143] on span "Animals" at bounding box center [973, 147] width 28 height 8
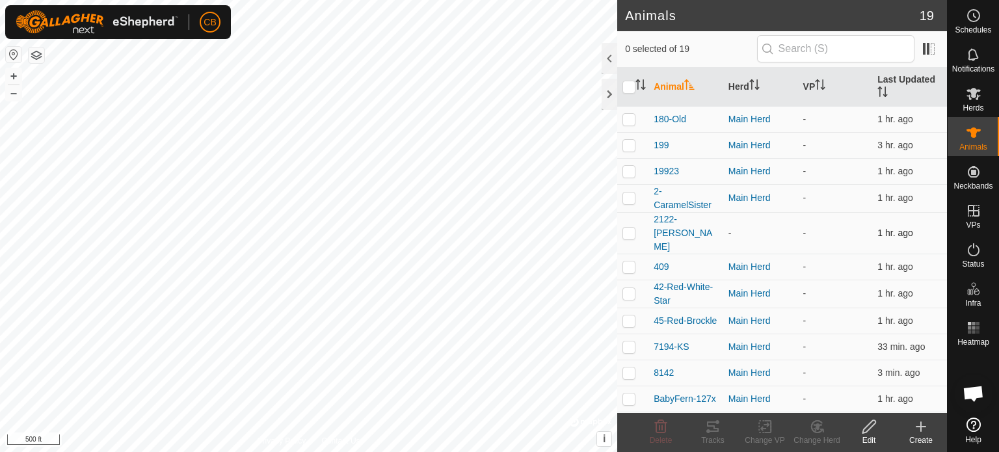
click at [632, 228] on p-checkbox at bounding box center [628, 233] width 13 height 10
click at [819, 425] on icon at bounding box center [817, 426] width 9 height 7
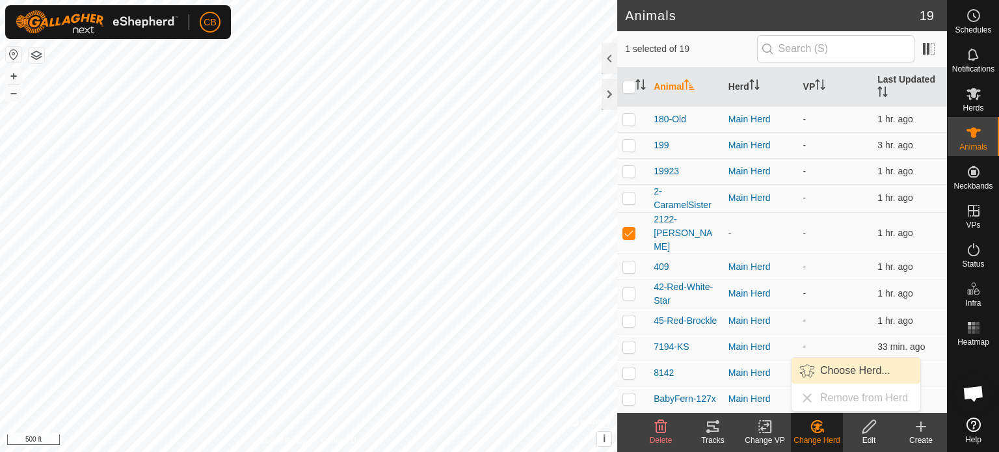
click at [830, 373] on link "Choose Herd..." at bounding box center [855, 371] width 129 height 26
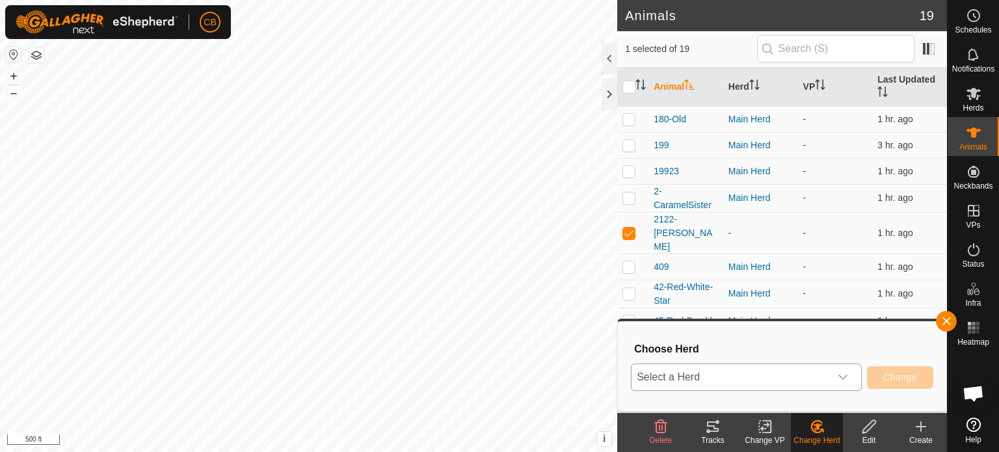
click at [834, 381] on div "dropdown trigger" at bounding box center [843, 377] width 26 height 26
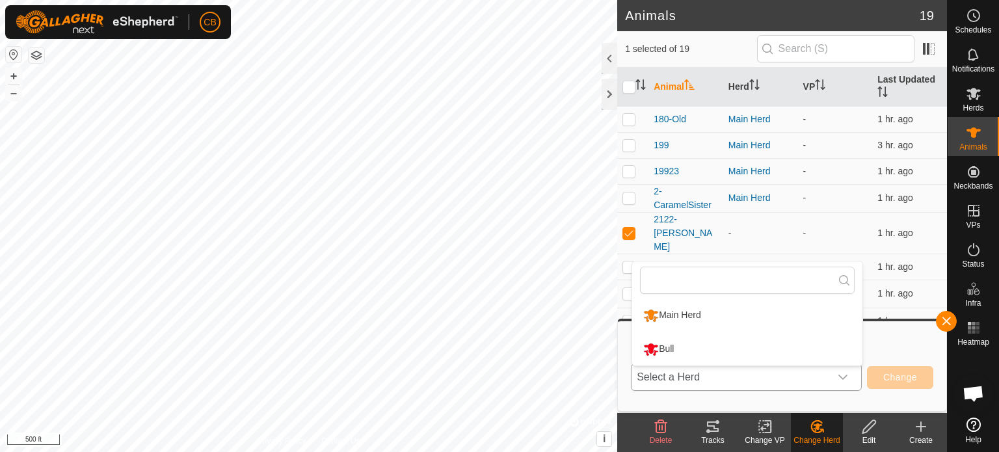
click at [683, 346] on li "Bull" at bounding box center [747, 349] width 230 height 33
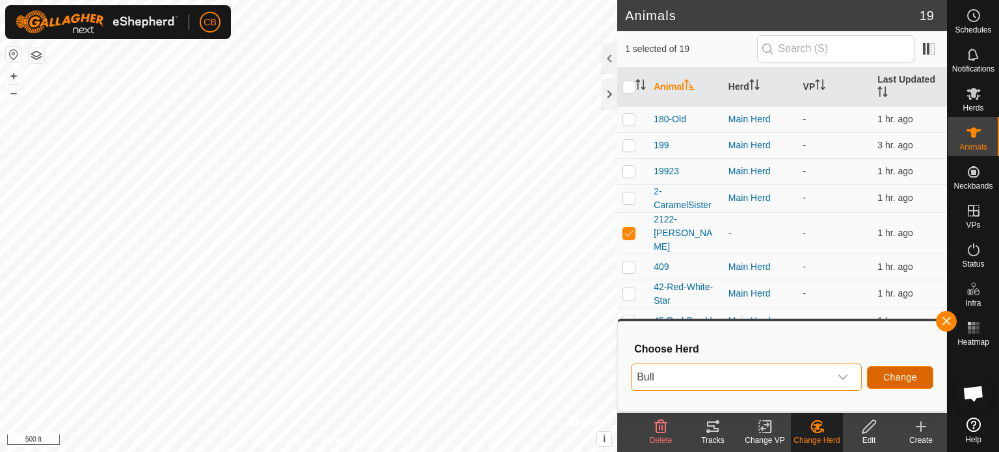
click at [895, 373] on span "Change" at bounding box center [900, 377] width 34 height 10
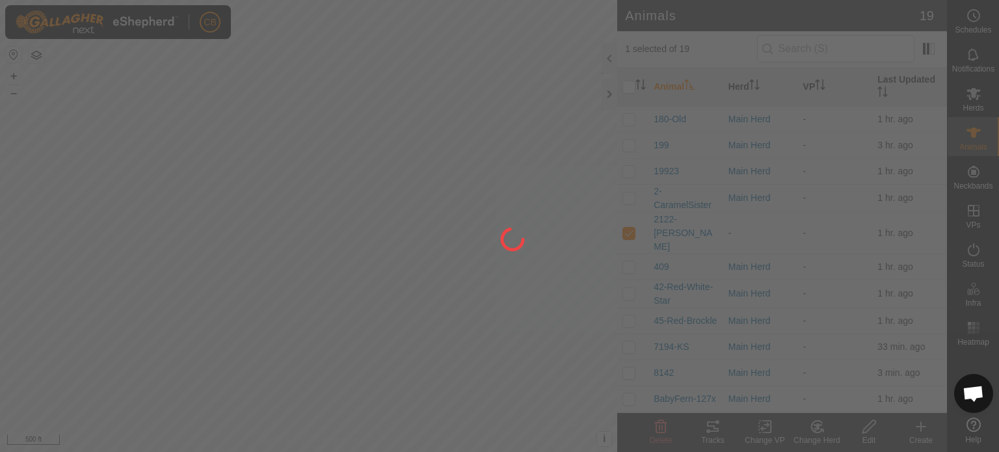
checkbox input "false"
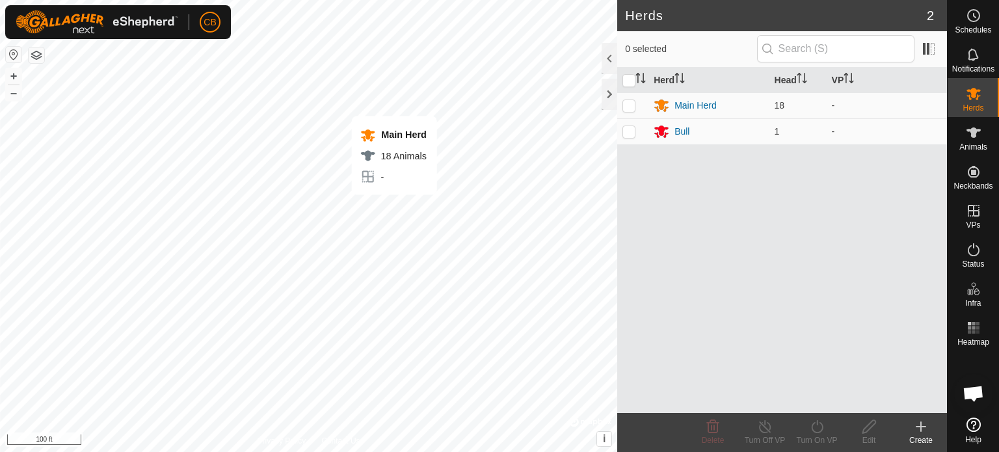
checkbox input "true"
click at [628, 131] on p-checkbox at bounding box center [628, 131] width 13 height 10
checkbox input "true"
click at [609, 90] on div at bounding box center [610, 94] width 16 height 31
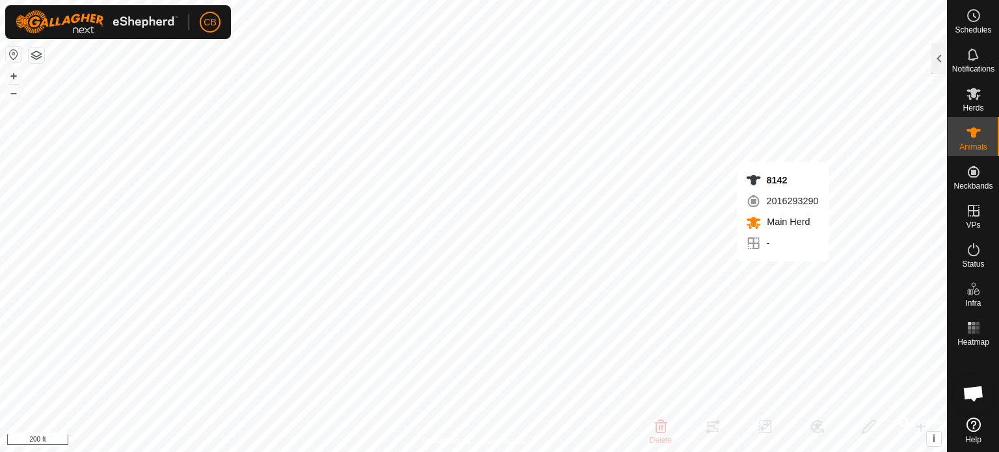
checkbox input "false"
click at [772, 205] on div "8142 2016293290 Main Herd - + – ⇧ i © Mapbox , © OpenStreetMap , Improve this m…" at bounding box center [473, 226] width 947 height 452
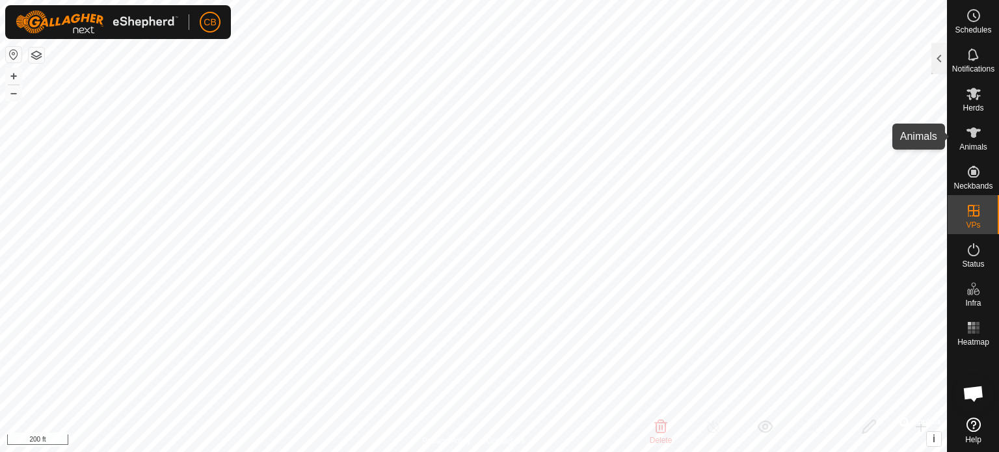
click at [979, 140] on icon at bounding box center [974, 133] width 16 height 16
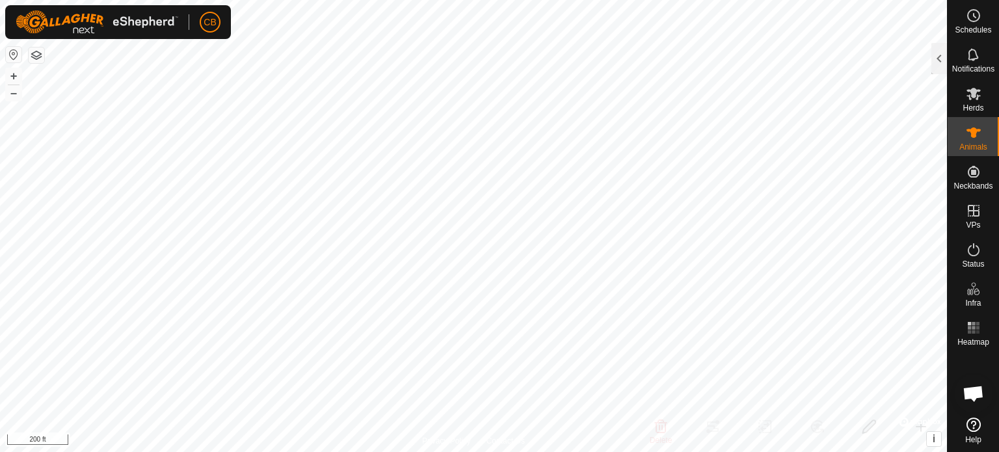
click at [969, 136] on icon at bounding box center [974, 133] width 16 height 16
checkbox input "true"
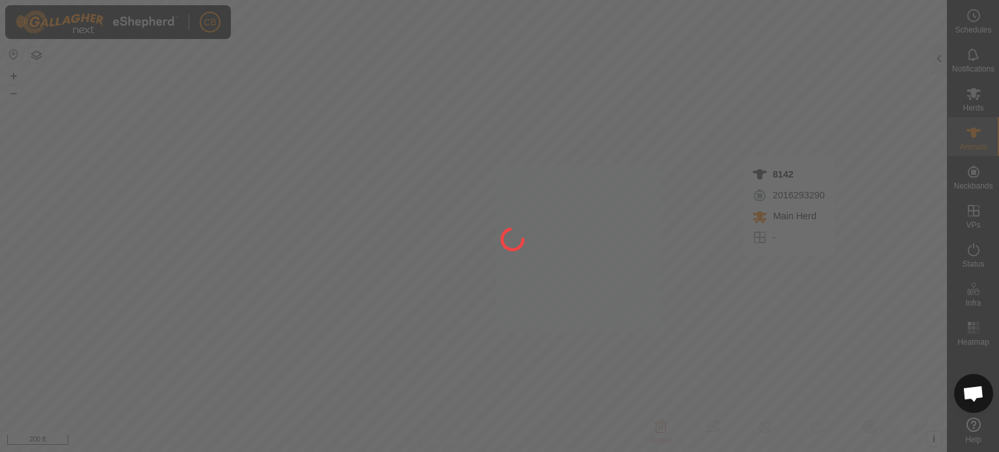
type input "8142"
type input "-"
type input "8142"
type input "Reg-Angus"
type input "-"
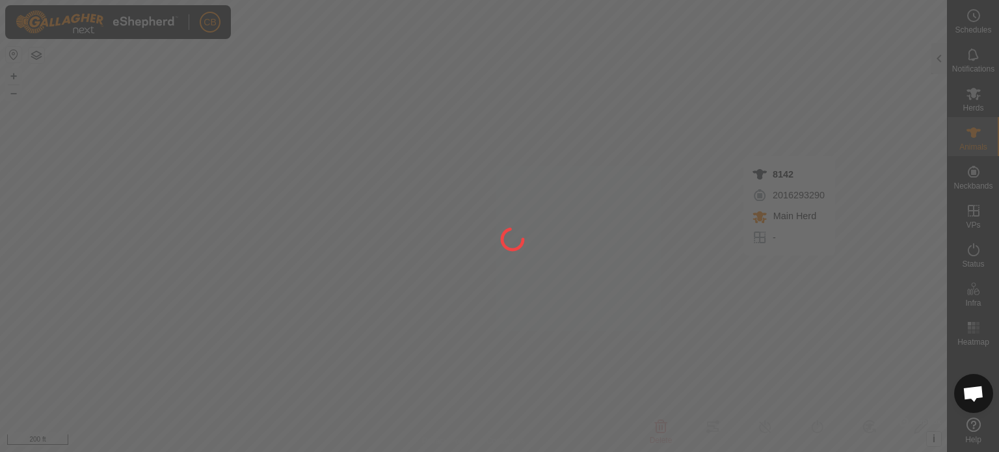
type input "Wet Joined"
type input "0 kg"
type input "-"
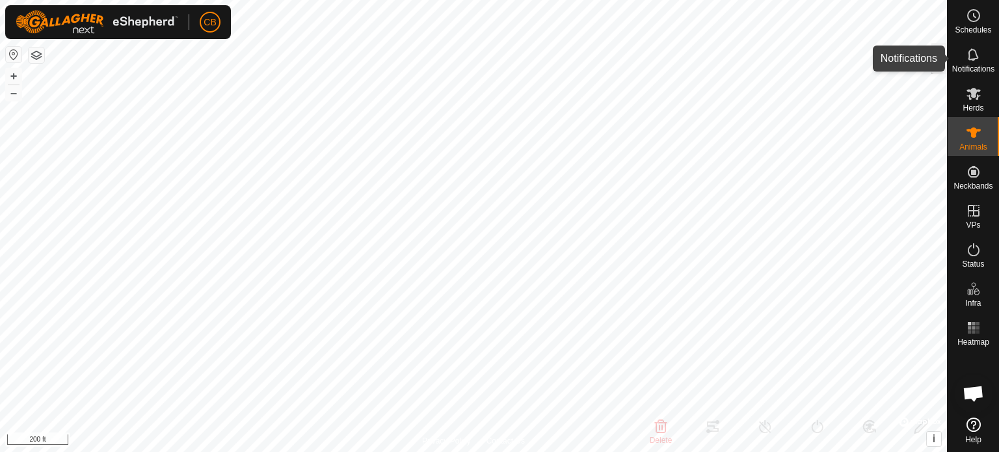
click at [972, 62] on es-notification-svg-icon at bounding box center [973, 54] width 23 height 21
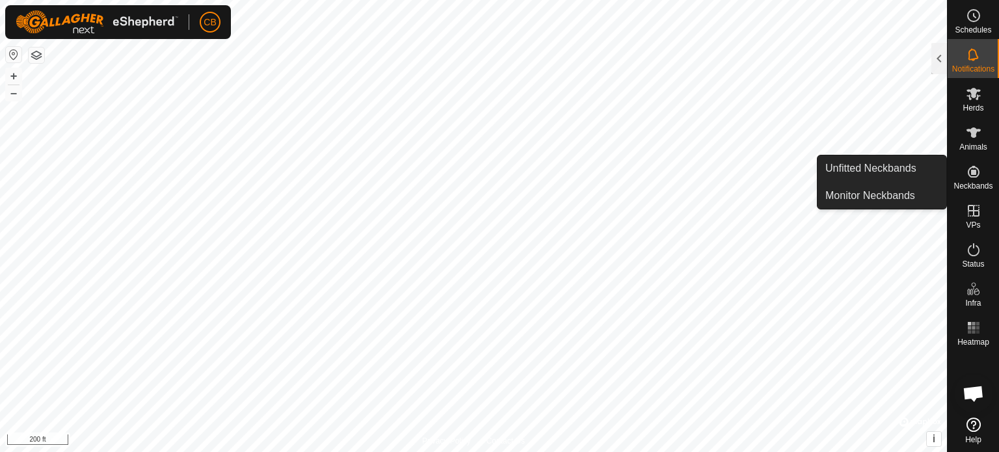
drag, startPoint x: 974, startPoint y: 158, endPoint x: 974, endPoint y: 176, distance: 18.2
click at [974, 176] on icon at bounding box center [974, 172] width 12 height 12
click at [860, 170] on link "Unfitted Neckbands" at bounding box center [882, 168] width 129 height 26
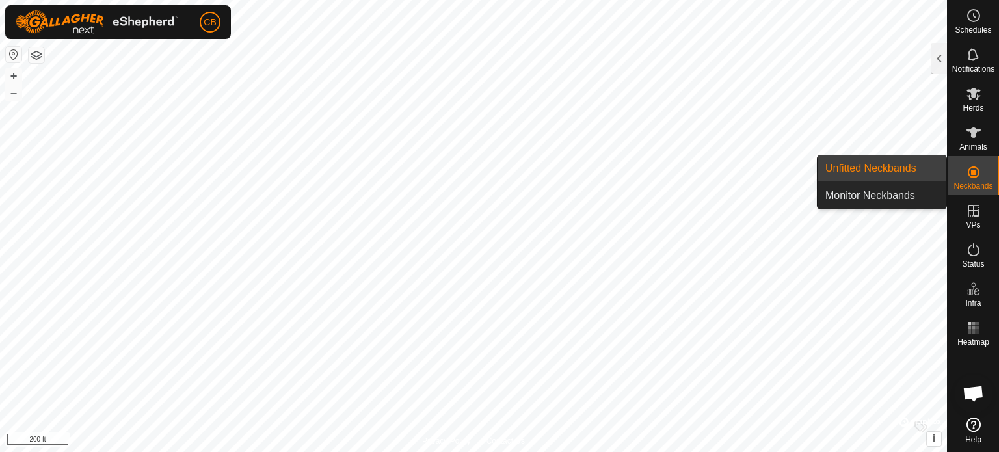
click at [851, 170] on link "Unfitted Neckbands" at bounding box center [882, 168] width 129 height 26
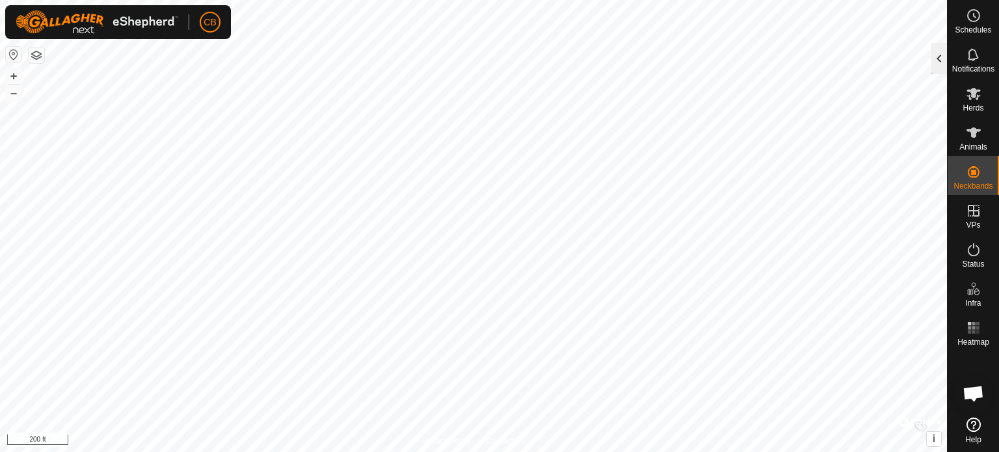
click at [937, 57] on div at bounding box center [939, 58] width 16 height 31
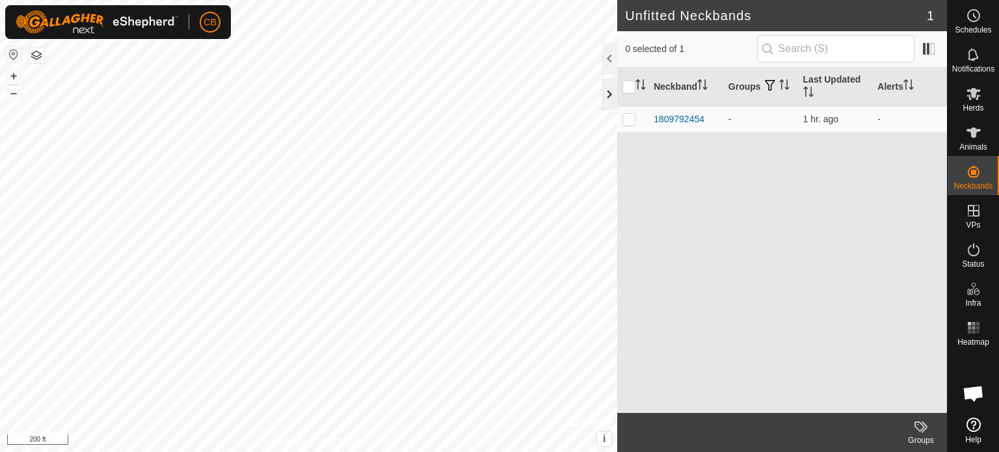
click at [604, 86] on div at bounding box center [610, 94] width 16 height 31
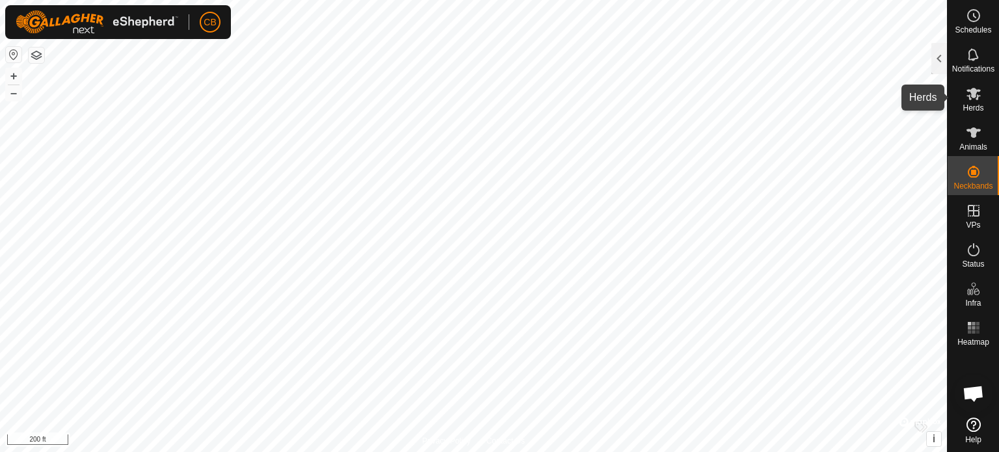
click at [975, 95] on icon at bounding box center [973, 94] width 14 height 12
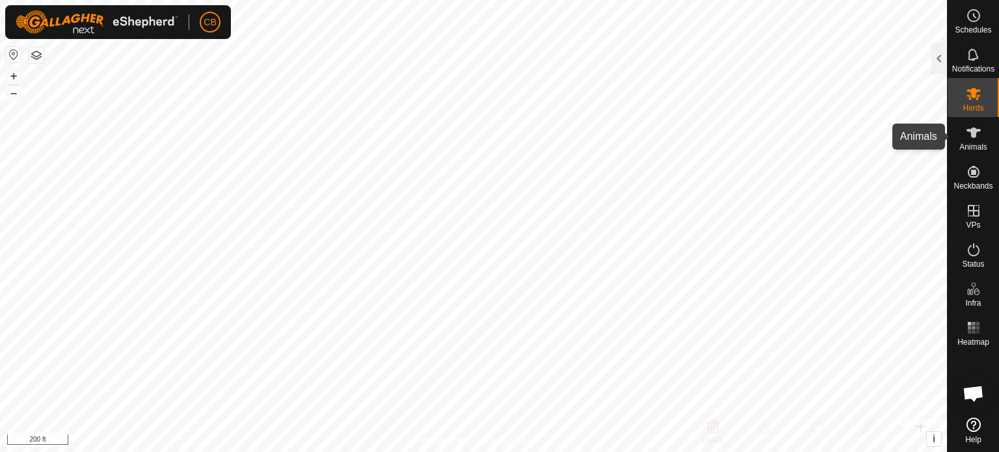
click at [971, 137] on icon at bounding box center [974, 133] width 16 height 16
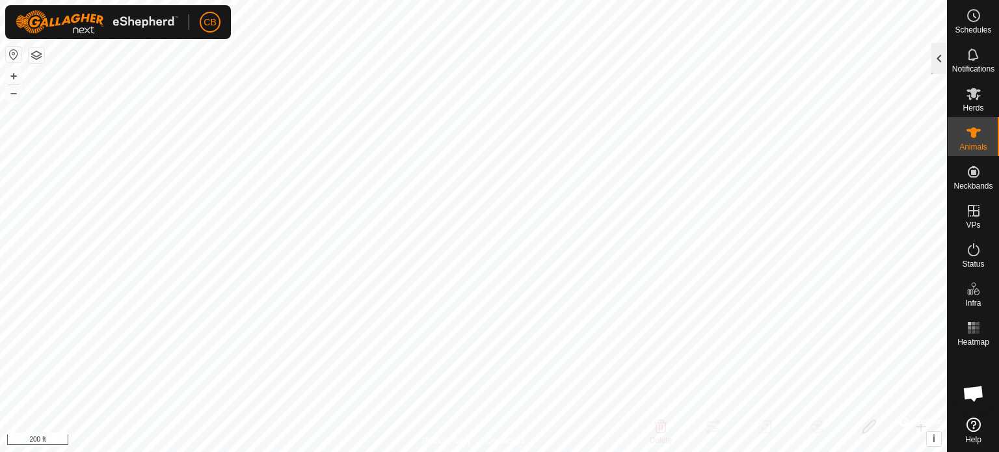
click at [944, 64] on div at bounding box center [939, 58] width 16 height 31
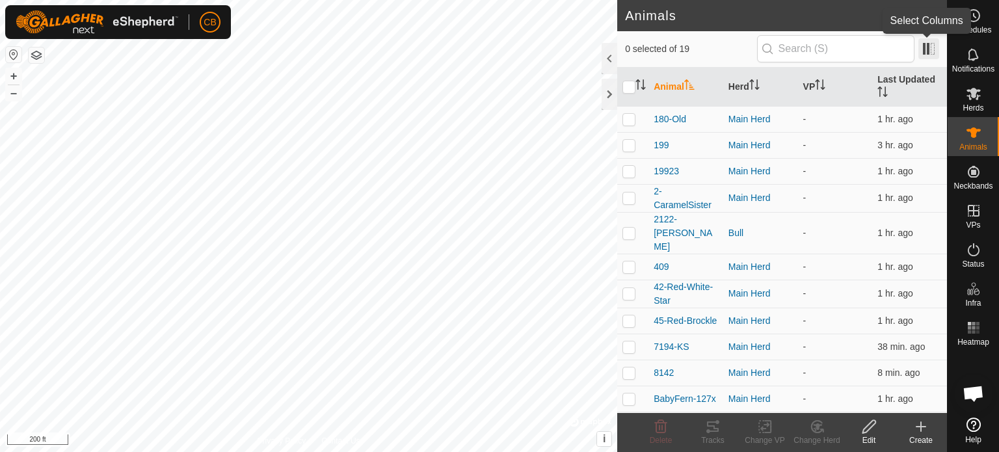
click at [929, 47] on span at bounding box center [928, 48] width 21 height 21
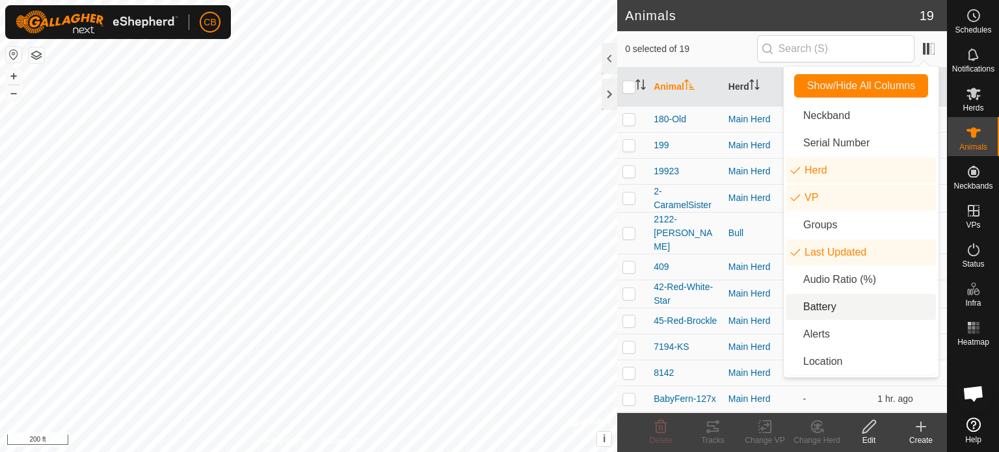
click at [797, 311] on li "Battery" at bounding box center [861, 307] width 150 height 26
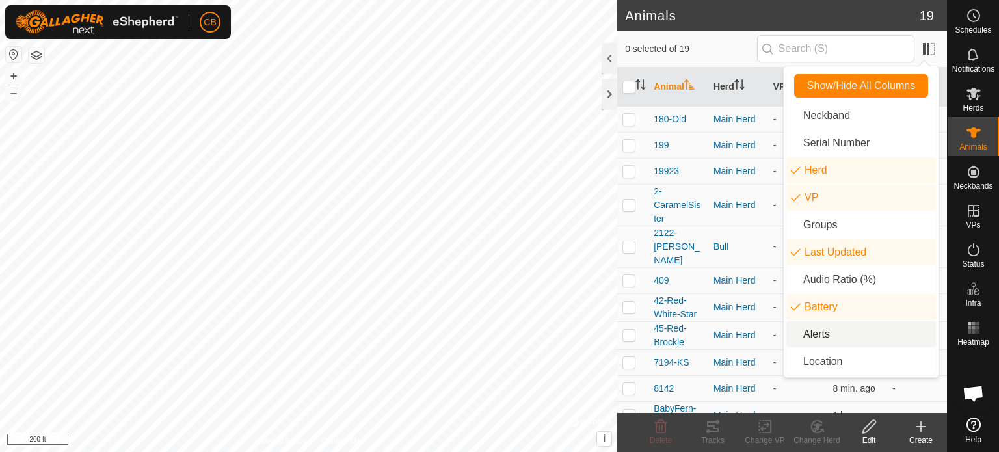
click at [796, 331] on li "Alerts" at bounding box center [861, 334] width 150 height 26
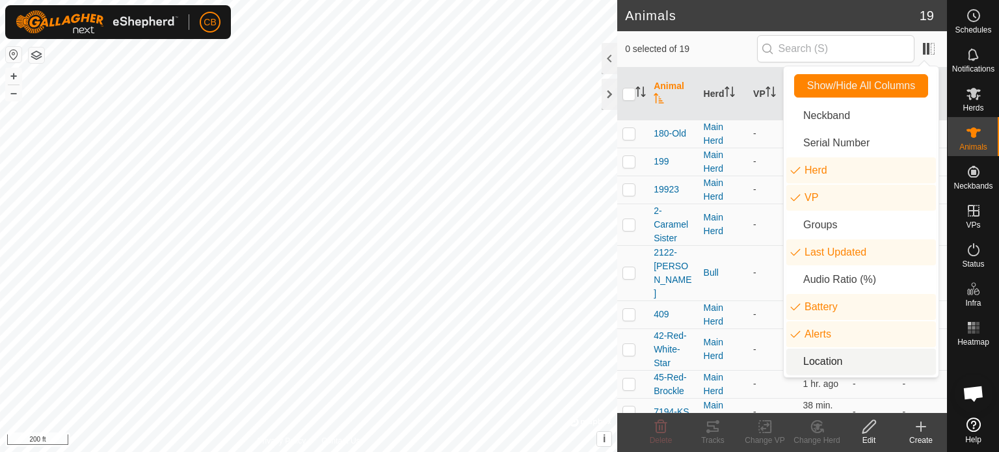
click at [793, 361] on li "Location" at bounding box center [861, 362] width 150 height 26
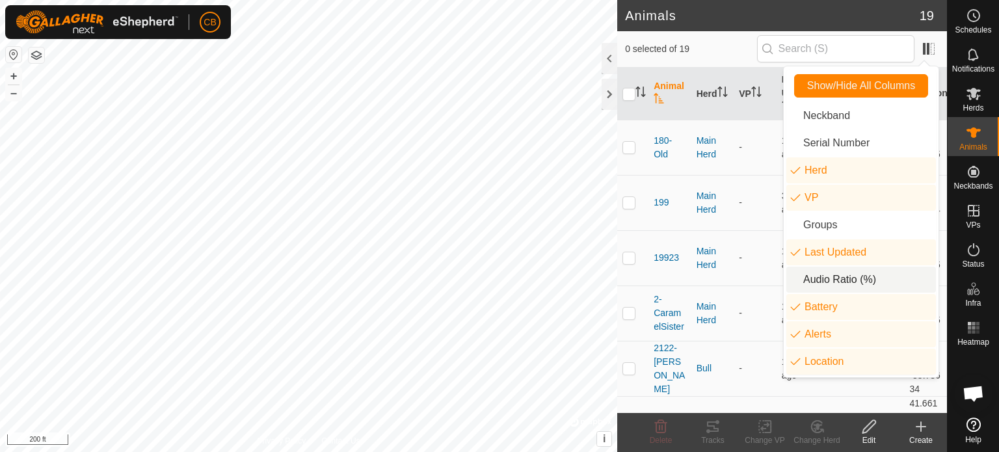
click at [794, 283] on li "Audio Ratio (%)" at bounding box center [861, 280] width 150 height 26
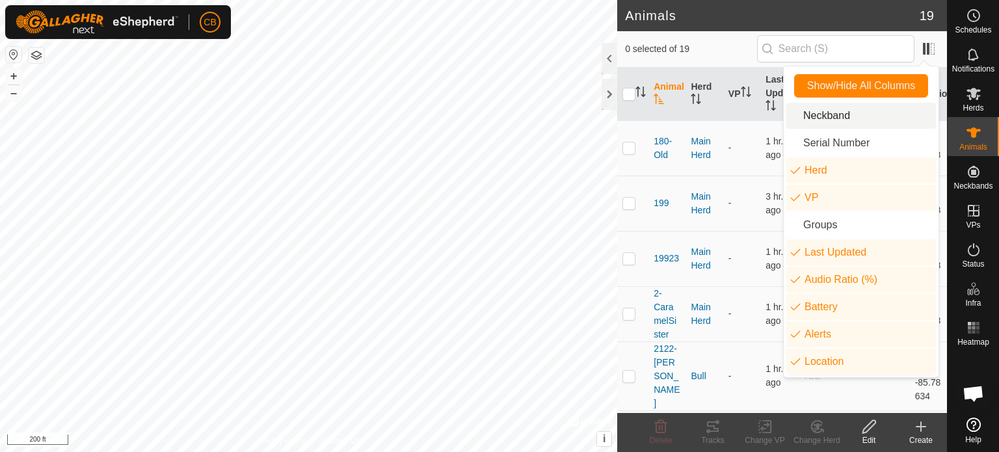
click at [794, 119] on li "Neckband" at bounding box center [861, 116] width 150 height 26
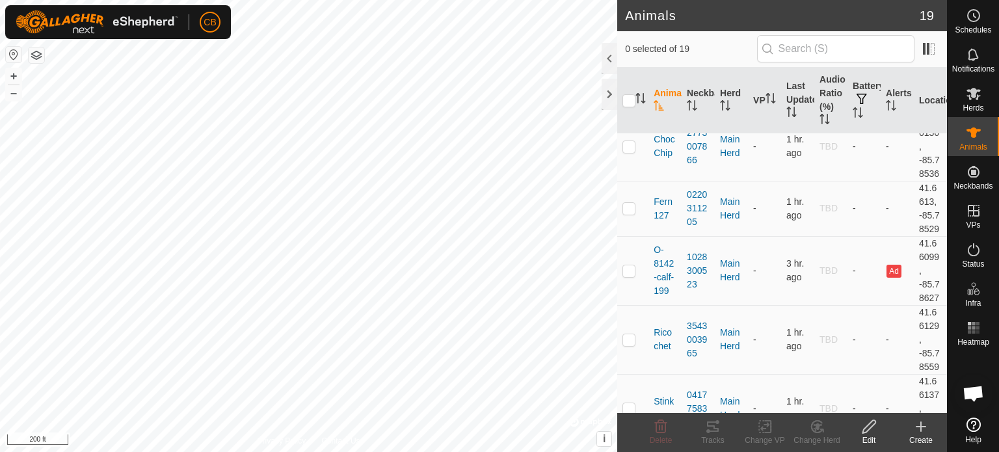
scroll to position [986, 0]
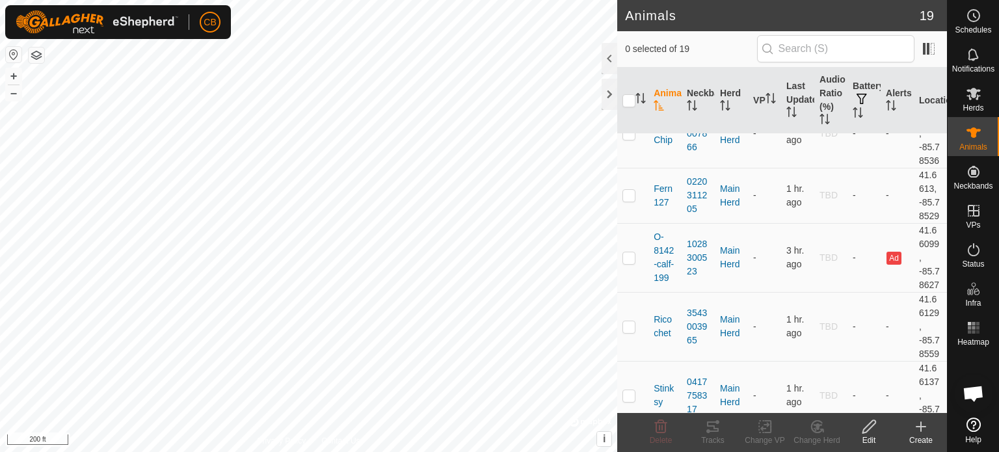
click at [37, 57] on button "button" at bounding box center [37, 55] width 16 height 16
click at [208, 16] on span "CB" at bounding box center [210, 23] width 12 height 14
click at [230, 75] on link "Settings" at bounding box center [270, 76] width 129 height 21
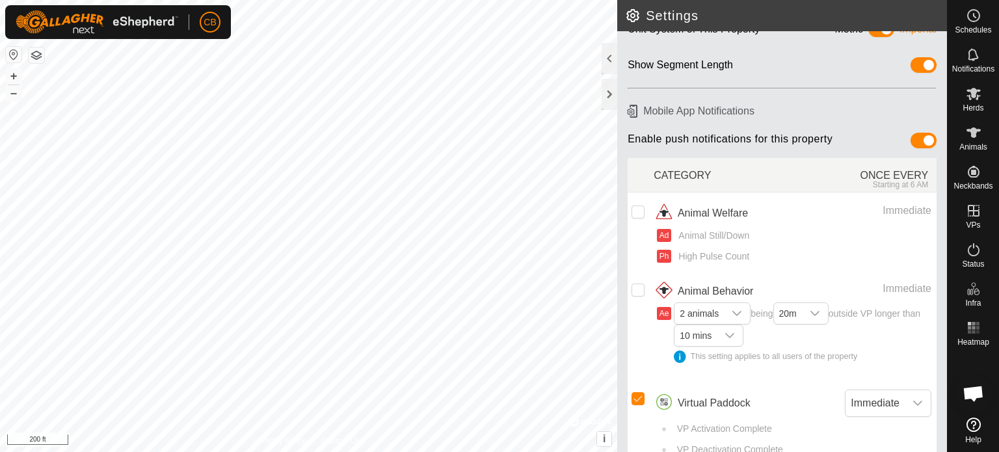
scroll to position [98, 0]
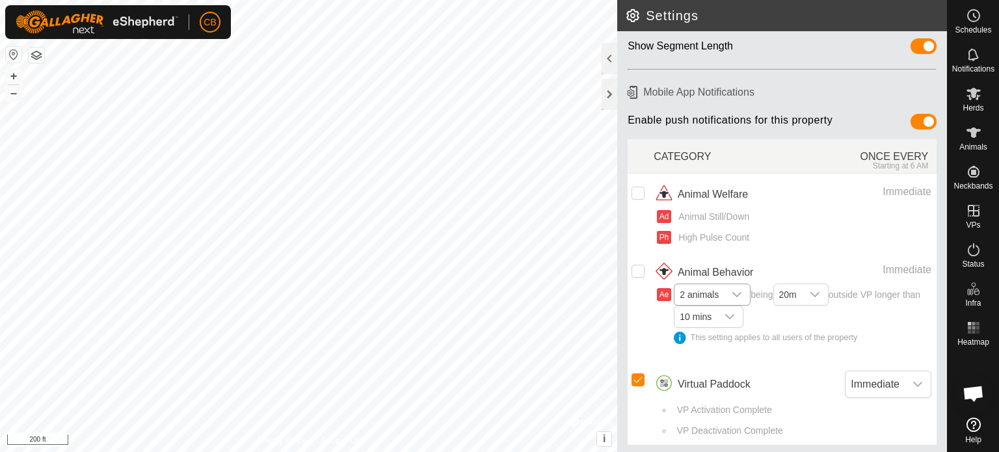
click at [734, 289] on icon "dropdown trigger" at bounding box center [737, 294] width 10 height 10
click at [693, 361] on li "5 animals" at bounding box center [712, 368] width 75 height 23
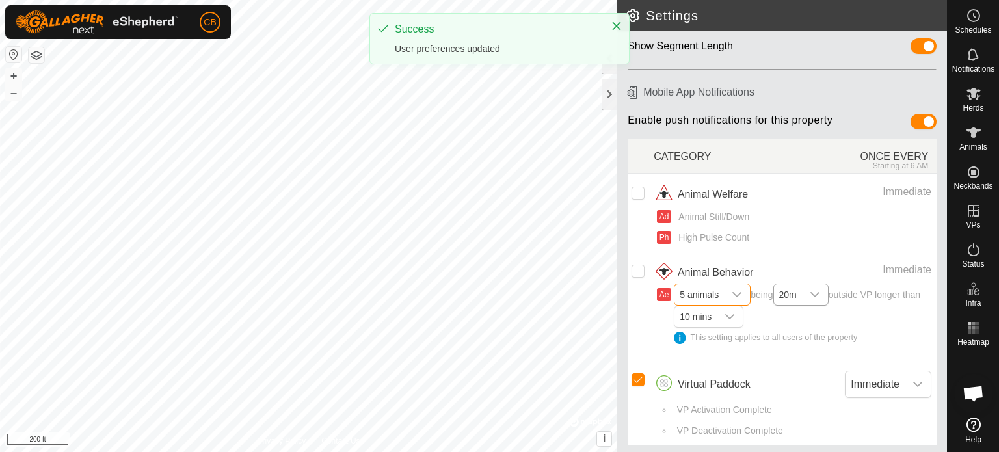
click at [819, 293] on icon "dropdown trigger" at bounding box center [814, 294] width 9 height 5
click at [798, 314] on li "20m" at bounding box center [802, 319] width 54 height 23
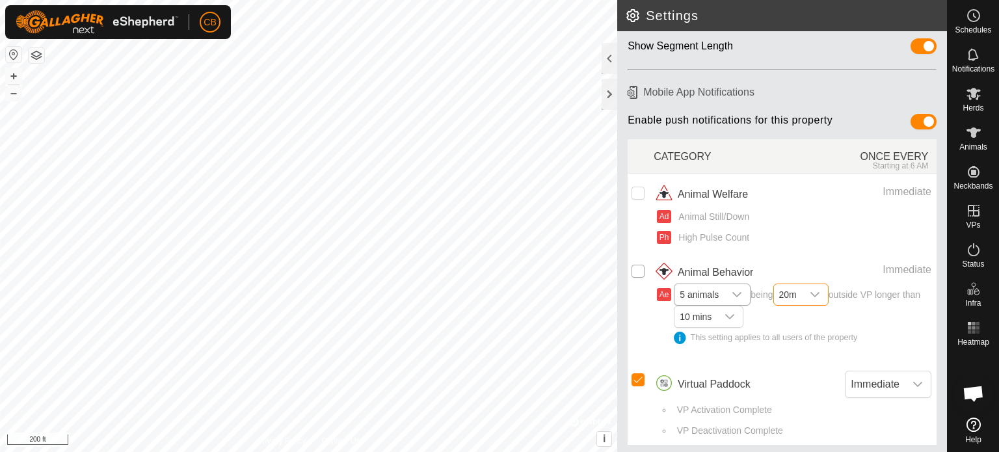
click at [640, 270] on input "checkbox" at bounding box center [638, 271] width 13 height 13
checkbox input "true"
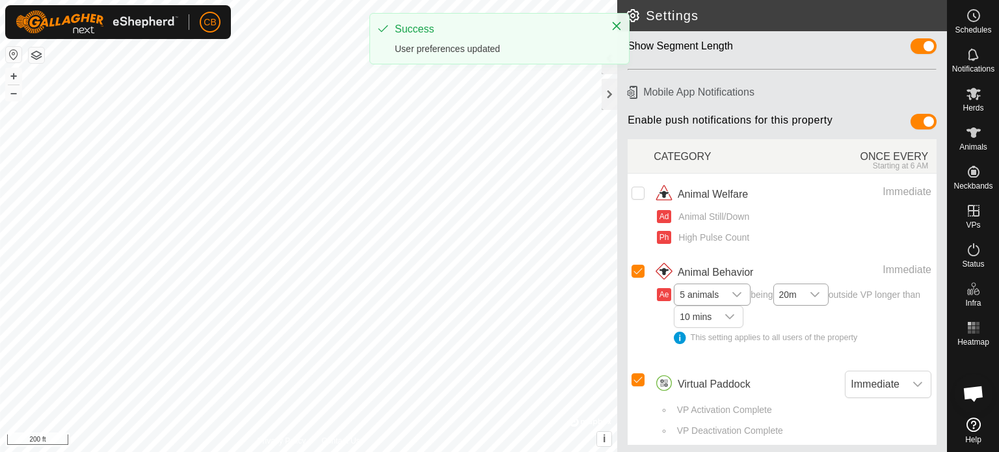
click at [635, 188] on input "Row Unselected" at bounding box center [638, 193] width 13 height 13
checkbox input "true"
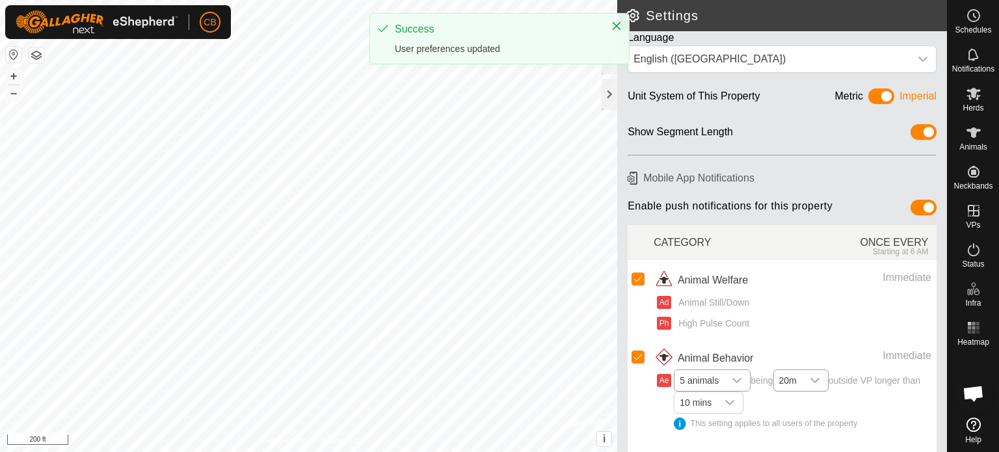
scroll to position [0, 0]
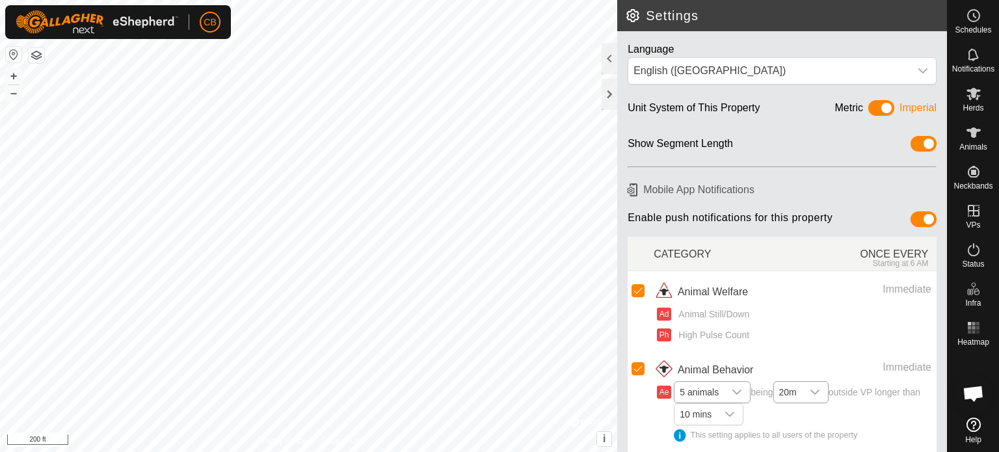
click at [916, 213] on span at bounding box center [924, 219] width 26 height 16
click at [911, 218] on span at bounding box center [924, 219] width 26 height 16
